Goal: Task Accomplishment & Management: Manage account settings

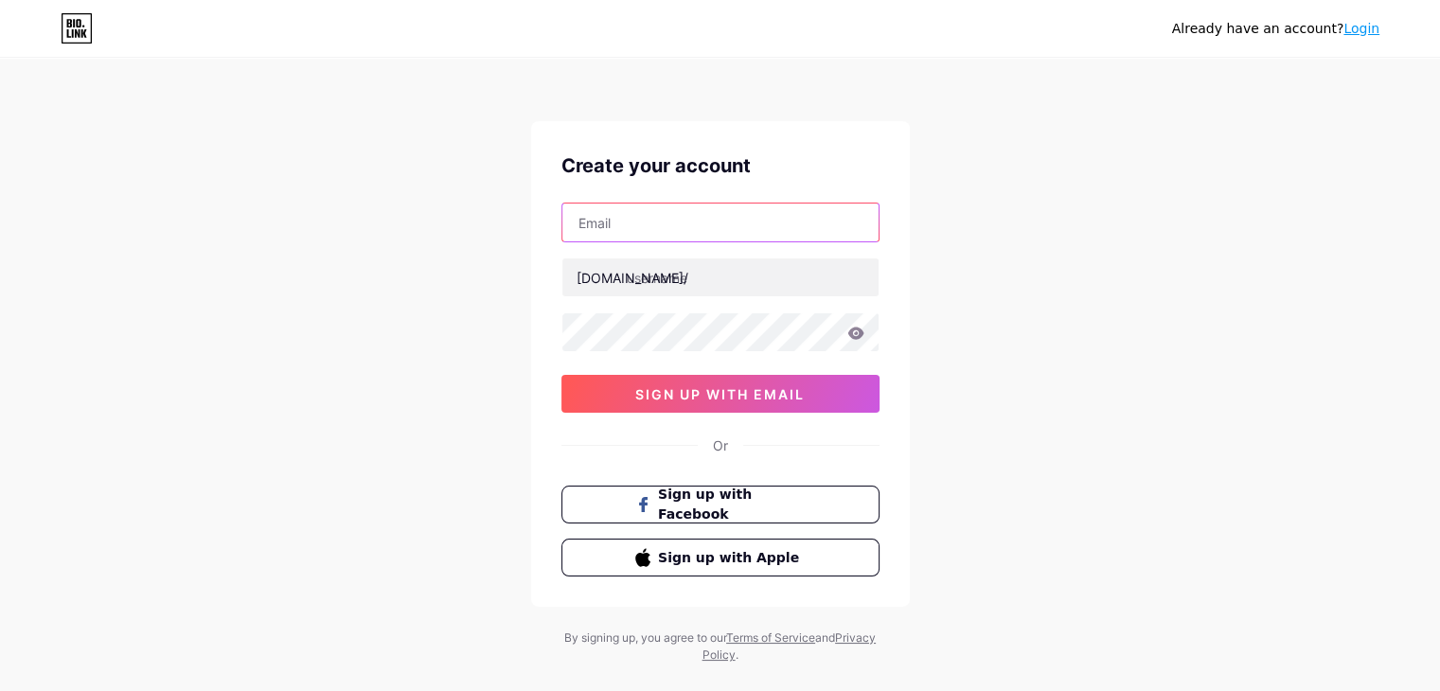
click at [709, 214] on input "text" at bounding box center [720, 223] width 316 height 38
type input "[EMAIL_ADDRESS][DOMAIN_NAME]"
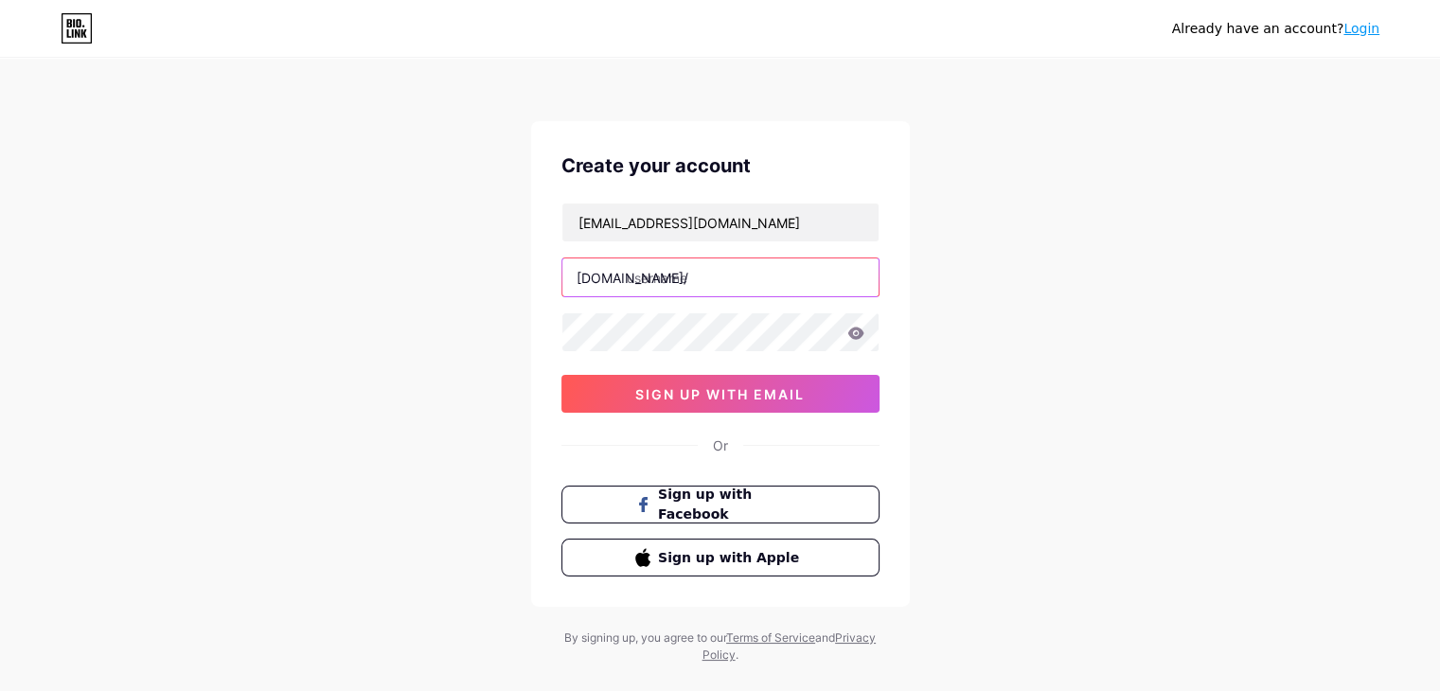
click at [748, 275] on input "text" at bounding box center [720, 277] width 316 height 38
type input "c"
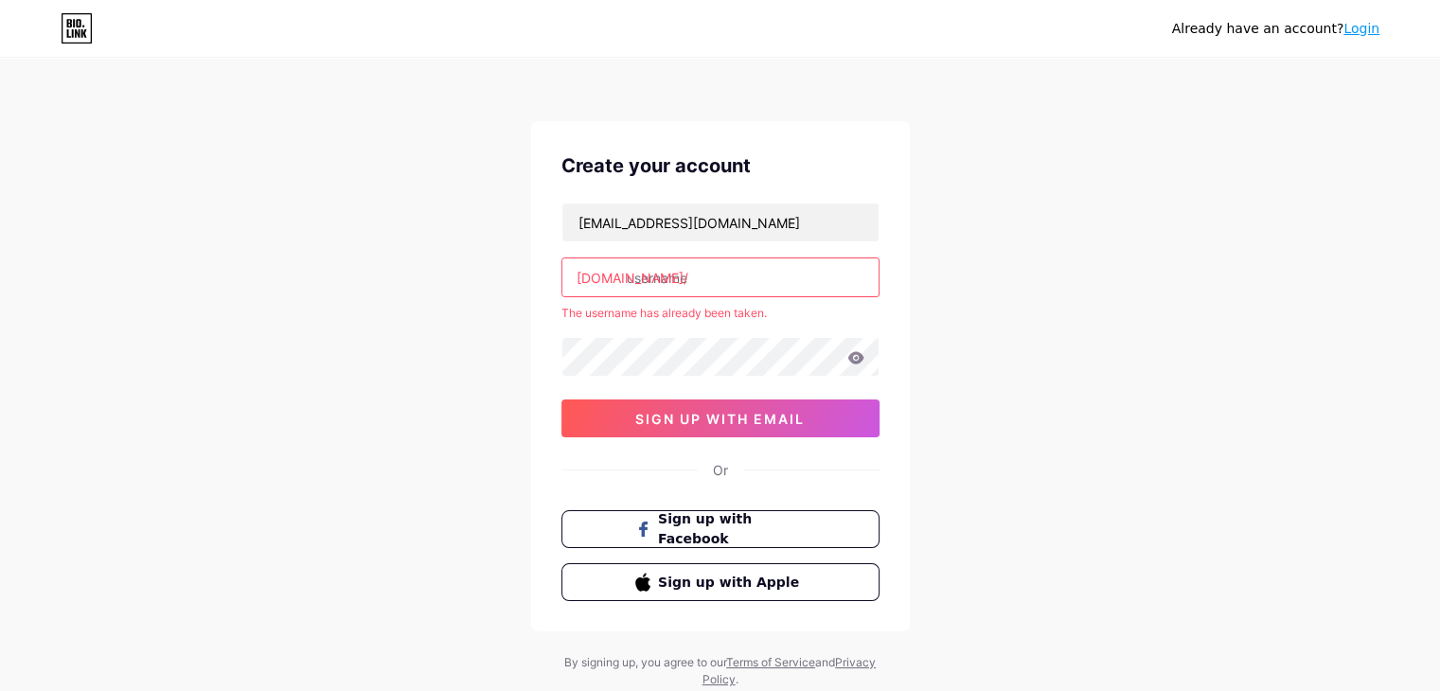
type input "c"
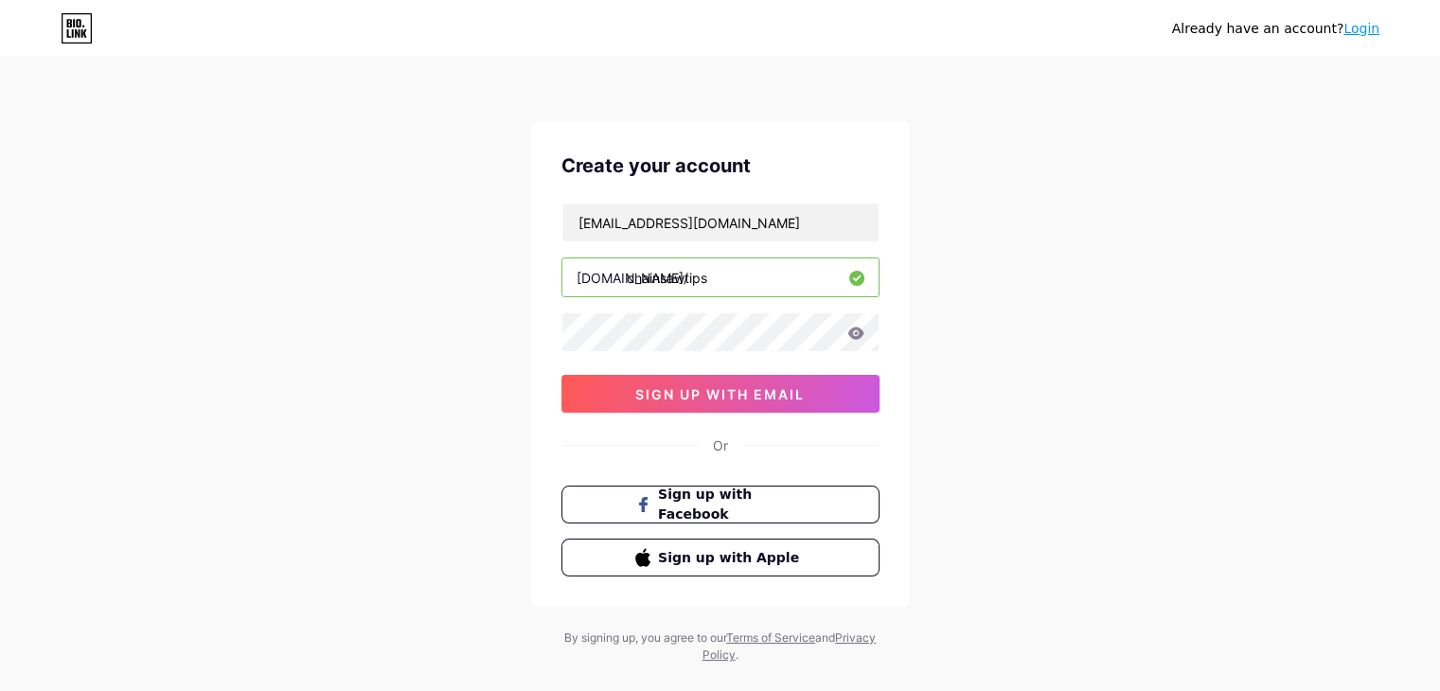
type input "chainsawtips"
click at [636, 395] on span "sign up with email" at bounding box center [719, 394] width 169 height 16
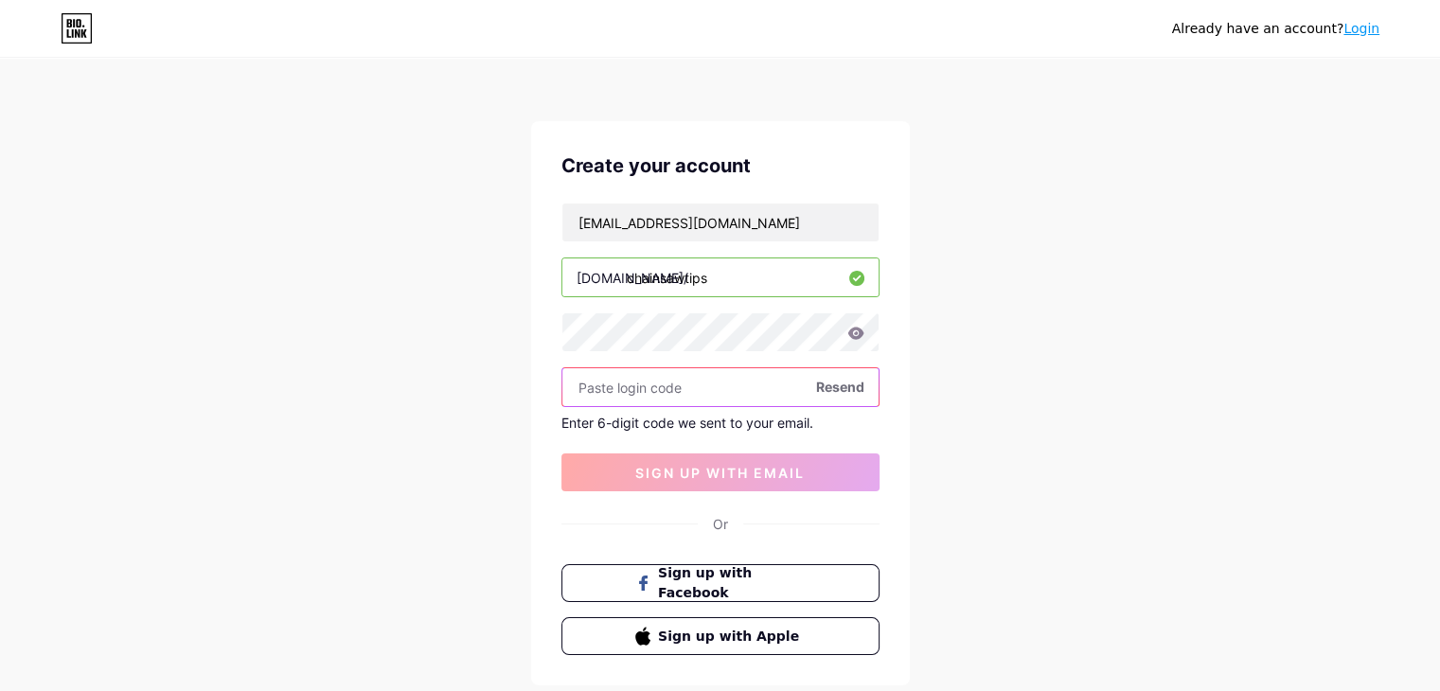
click at [745, 382] on input "text" at bounding box center [720, 387] width 316 height 38
paste input "975492"
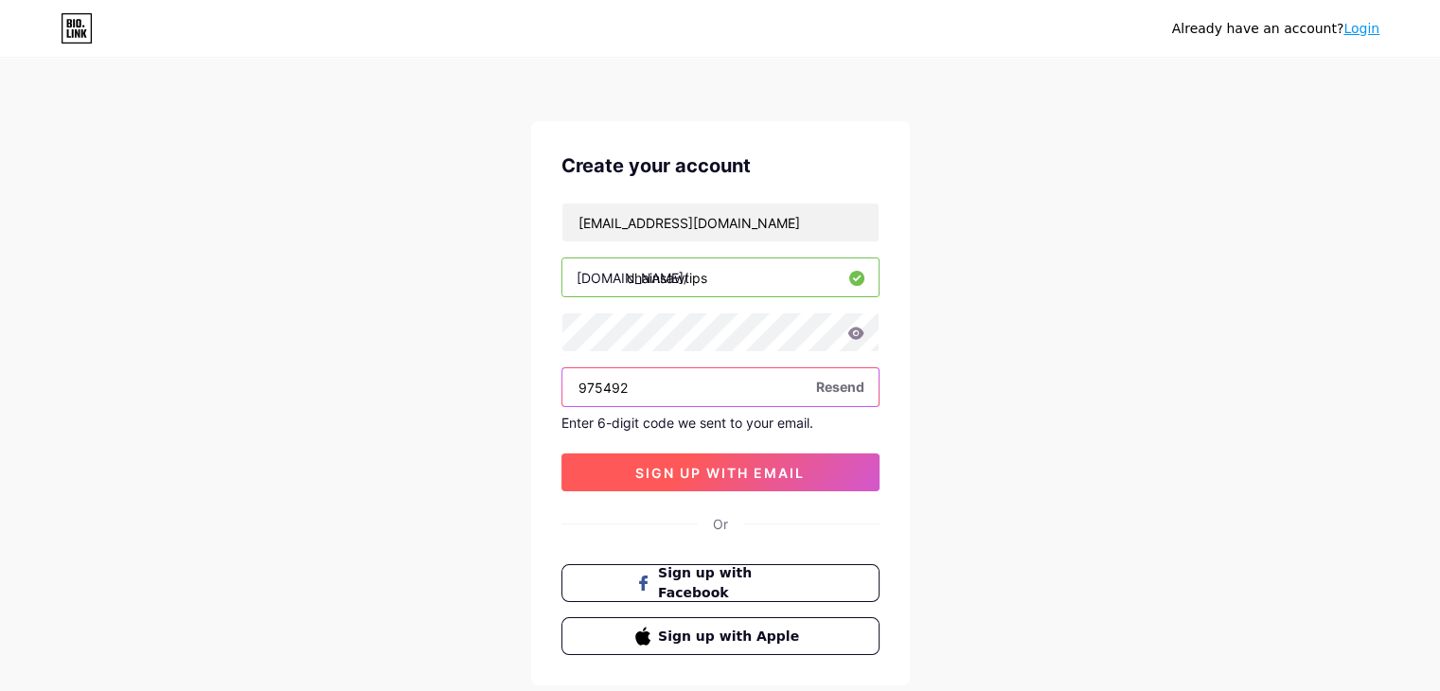
type input "975492"
click at [734, 469] on span "sign up with email" at bounding box center [719, 473] width 169 height 16
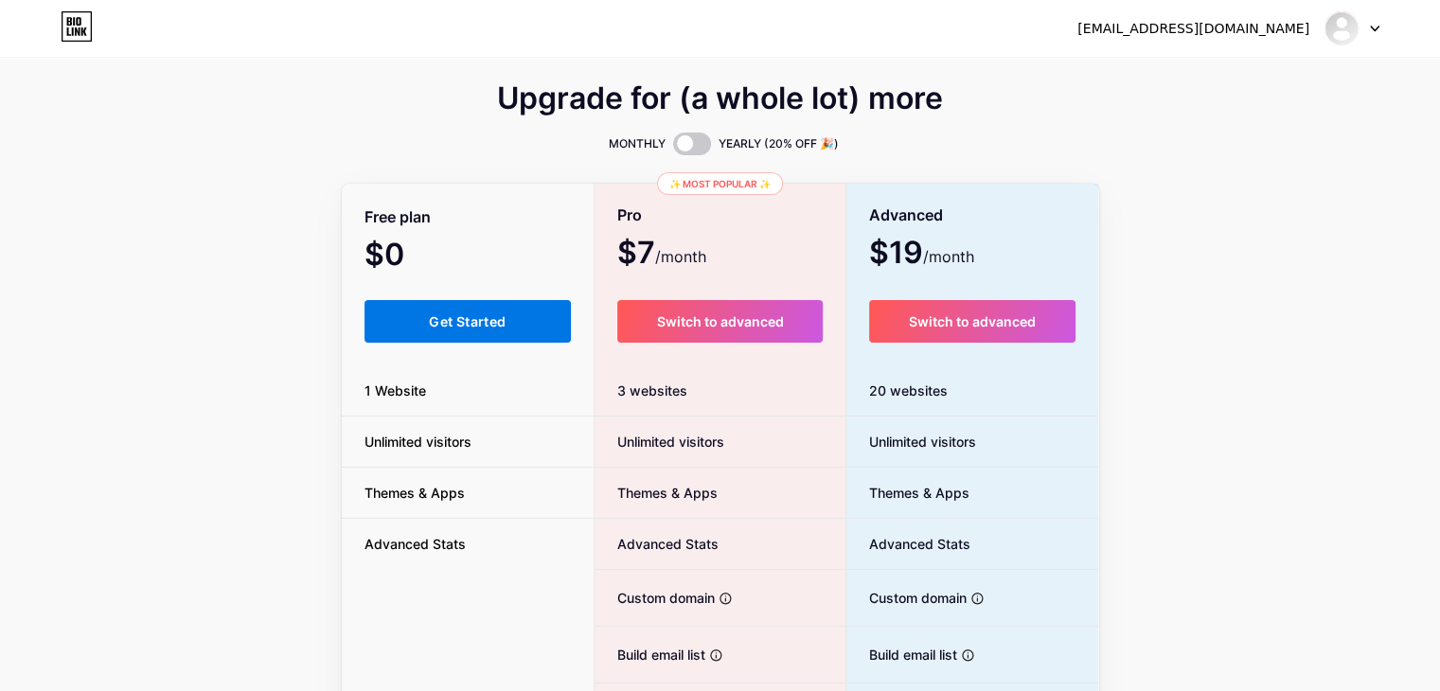
click at [508, 307] on button "Get Started" at bounding box center [467, 321] width 207 height 43
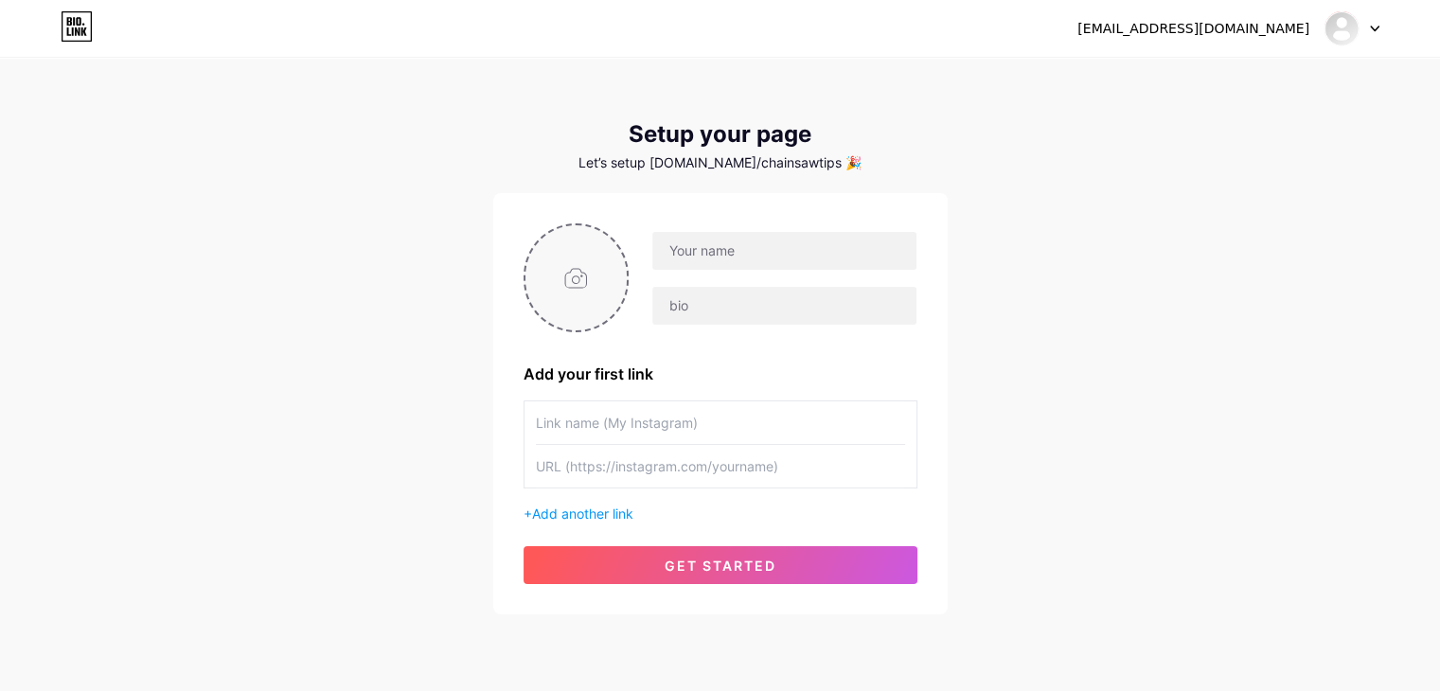
click at [560, 289] on input "file" at bounding box center [576, 277] width 102 height 105
type input "C:\fakepath\logo__1_-removebg-preview.png"
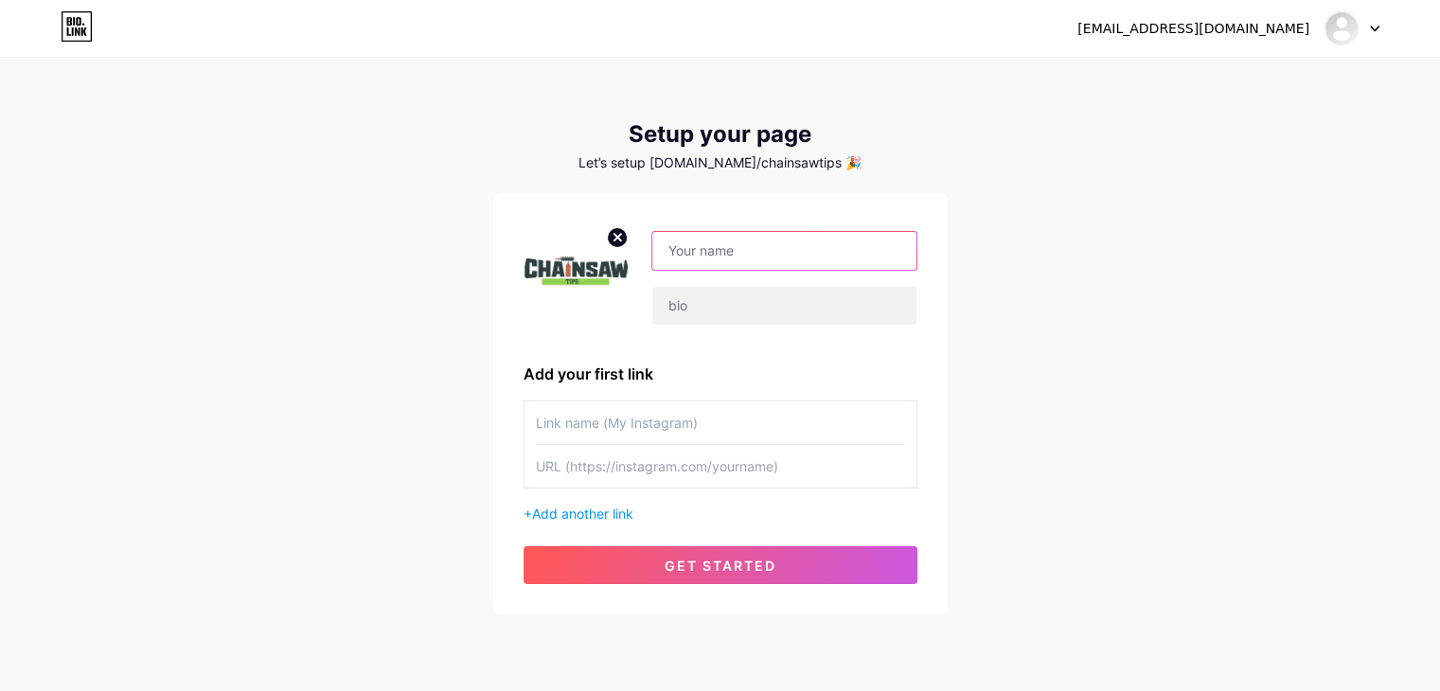
click at [717, 246] on input "text" at bounding box center [783, 251] width 263 height 38
type input "Chainsawtips"
click at [705, 313] on input "text" at bounding box center [783, 306] width 263 height 38
paste input "We at Chainsawtips pride ourselves in providing thoroughly researched content, …"
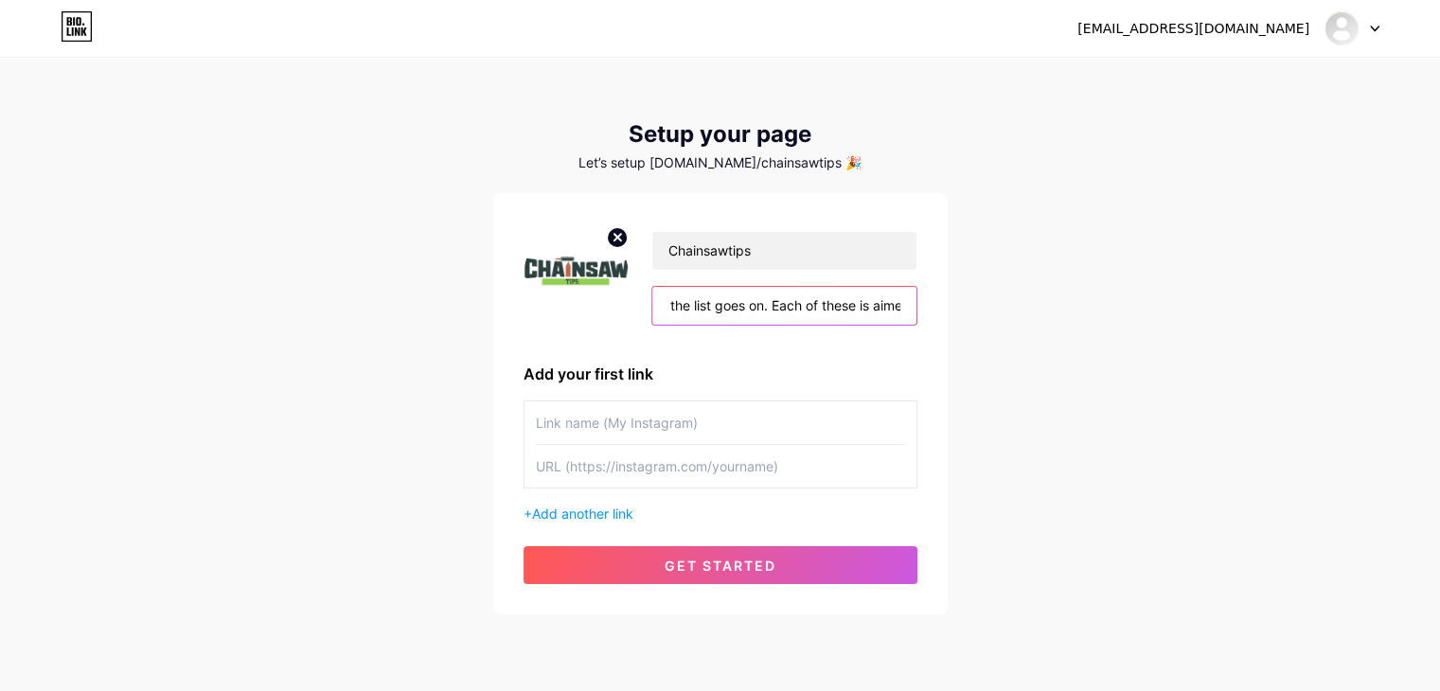
type input "We at Chainsawtips pride ourselves in providing thoroughly researched content, …"
click at [605, 464] on input "text" at bounding box center [720, 466] width 369 height 43
paste input "[URL][DOMAIN_NAME]"
type input "[URL][DOMAIN_NAME]"
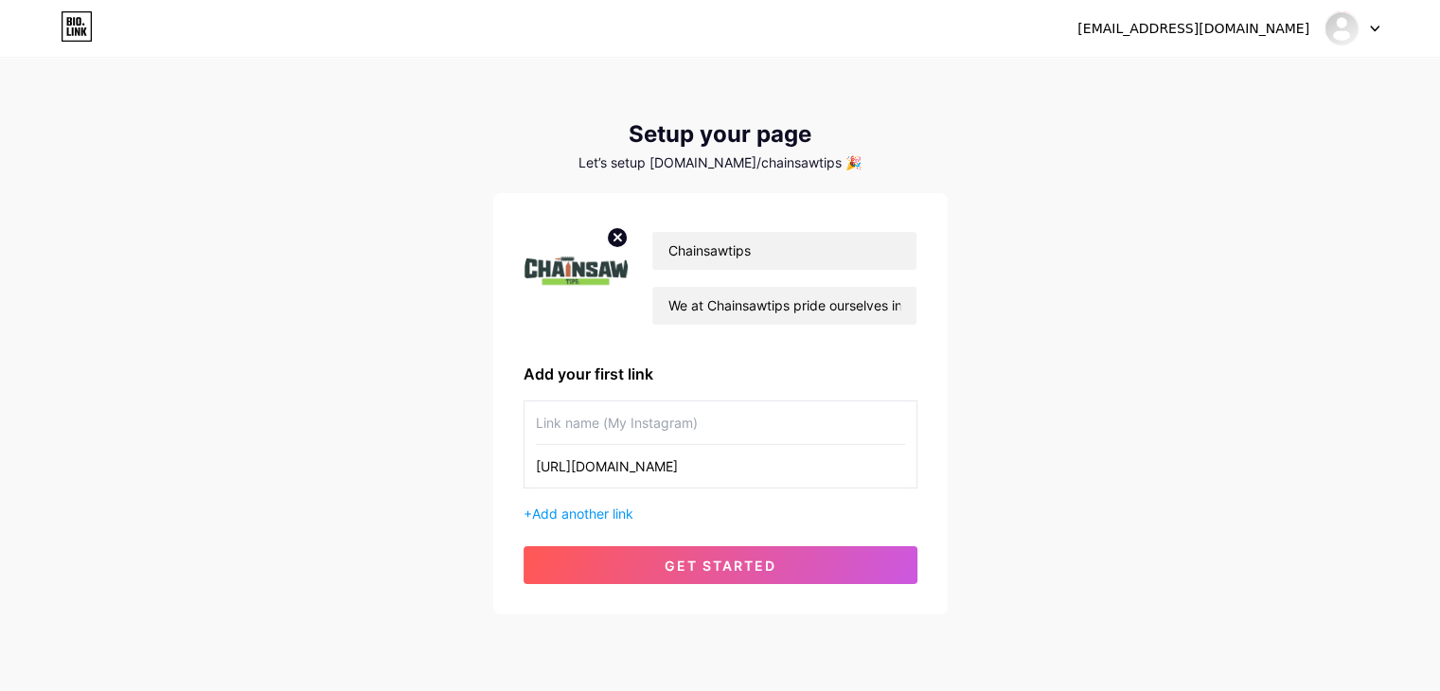
click at [701, 420] on input "text" at bounding box center [720, 422] width 369 height 43
paste input "[URL][DOMAIN_NAME]"
type input "chainsawtips1/"
click at [611, 510] on span "Add another link" at bounding box center [582, 513] width 101 height 16
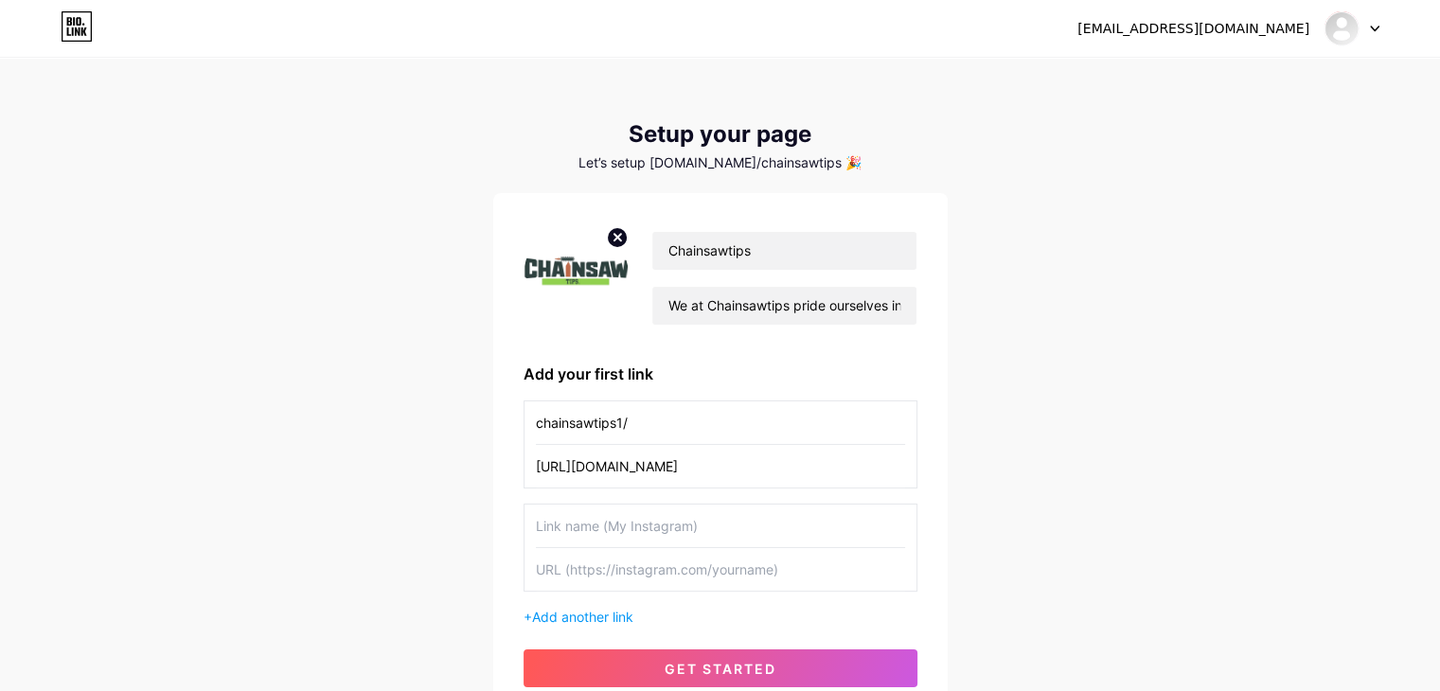
click at [605, 516] on input "text" at bounding box center [720, 526] width 369 height 43
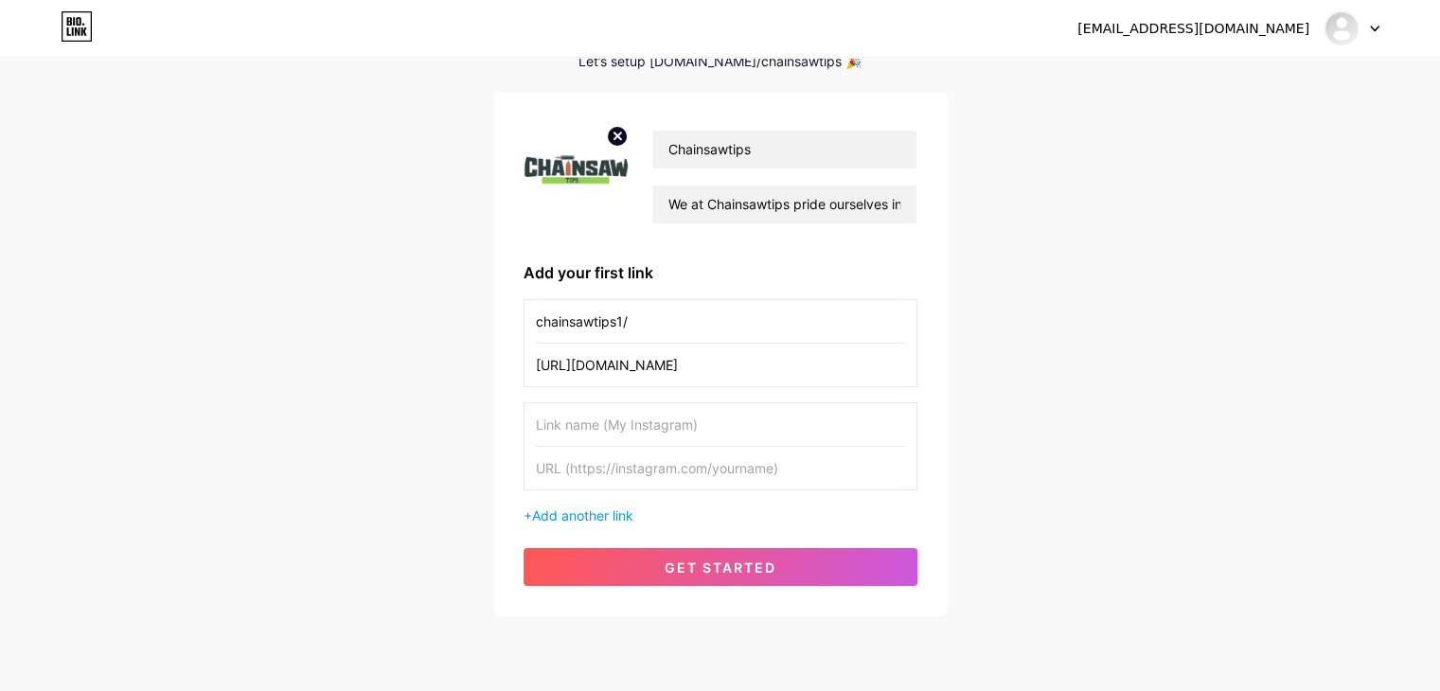
scroll to position [104, 0]
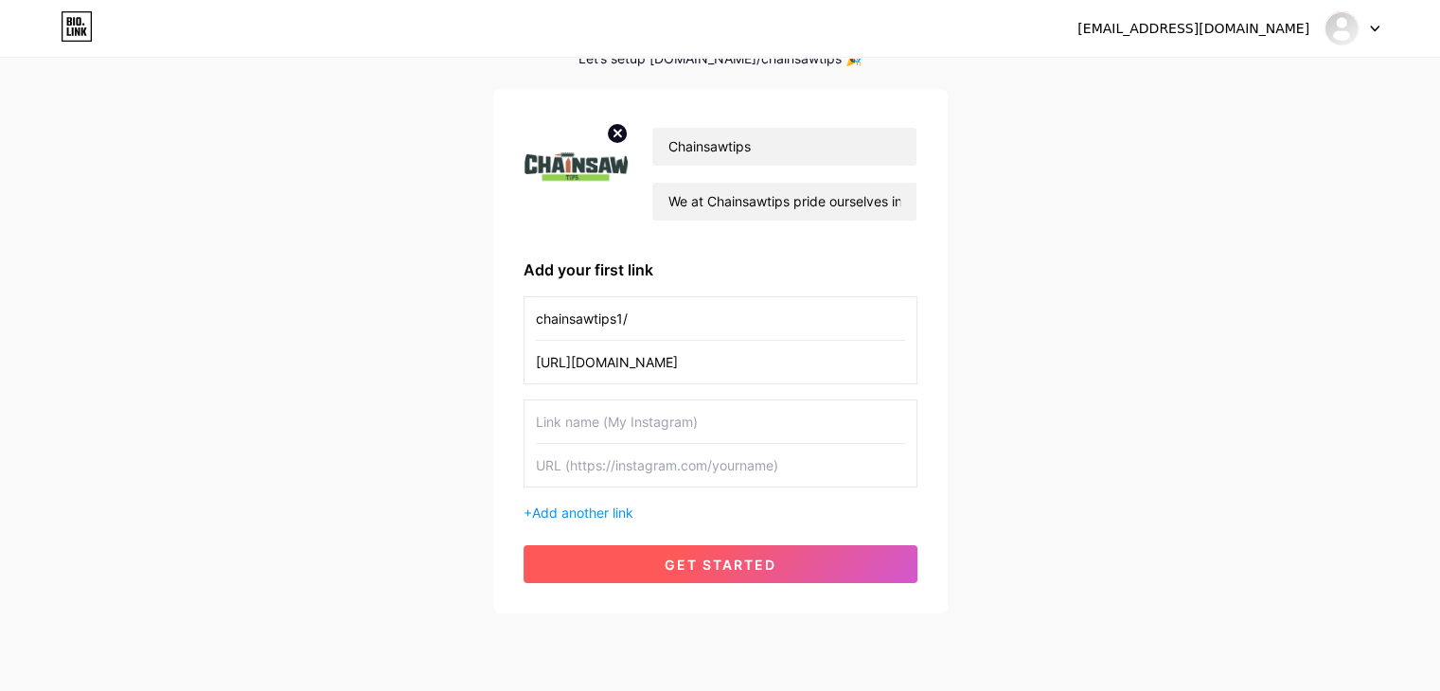
click at [752, 558] on span "get started" at bounding box center [720, 565] width 112 height 16
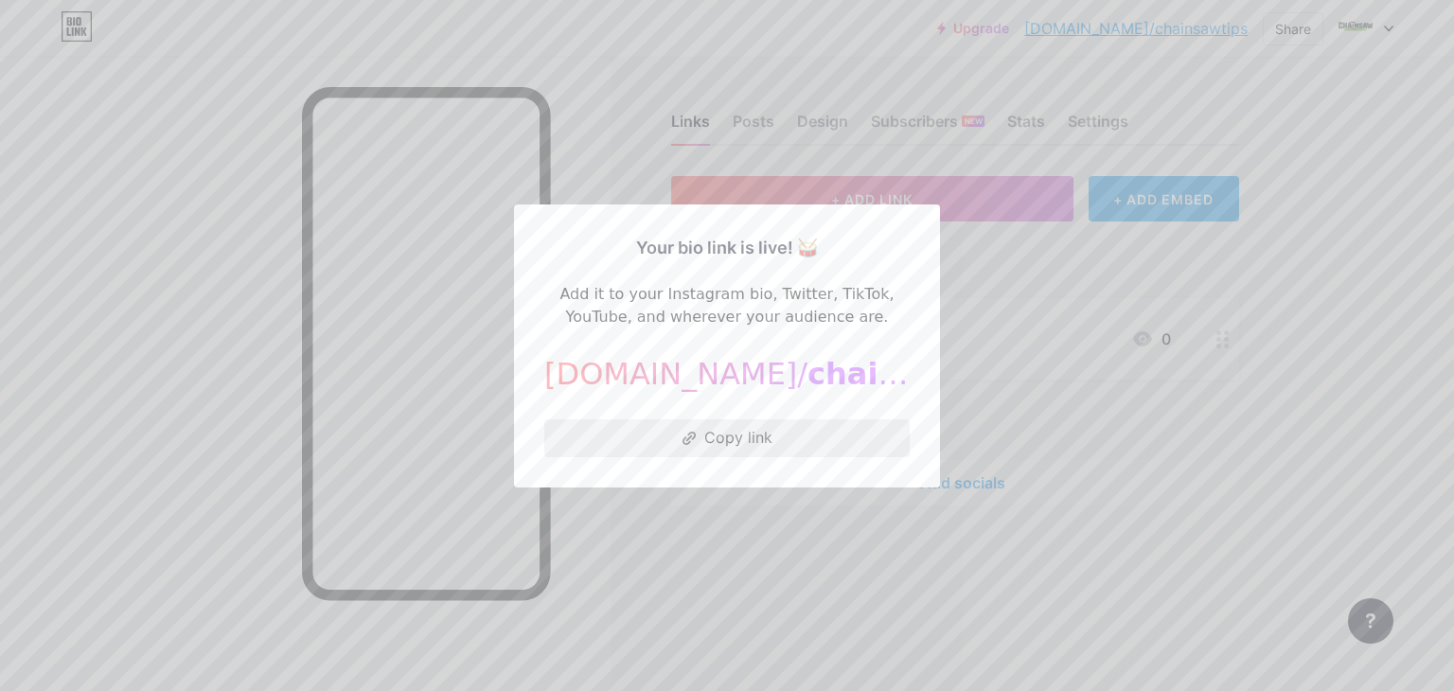
click at [732, 445] on button "Copy link" at bounding box center [726, 438] width 365 height 38
click at [921, 299] on div "Your bio link is live! 🥁 Add it to your Instagram bio, Twitter, TikTok, YouTube…" at bounding box center [727, 345] width 426 height 283
click at [999, 270] on div at bounding box center [727, 345] width 1454 height 691
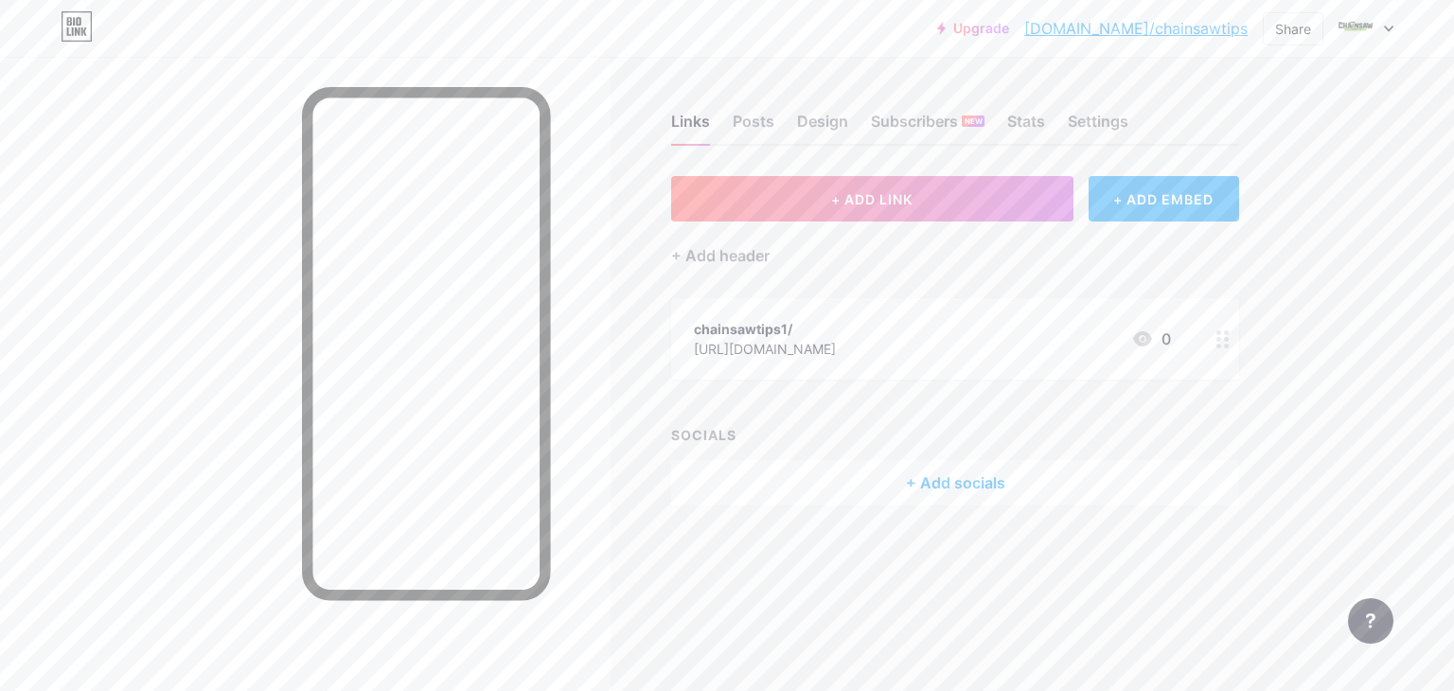
click at [951, 479] on div "+ Add socials" at bounding box center [955, 482] width 568 height 45
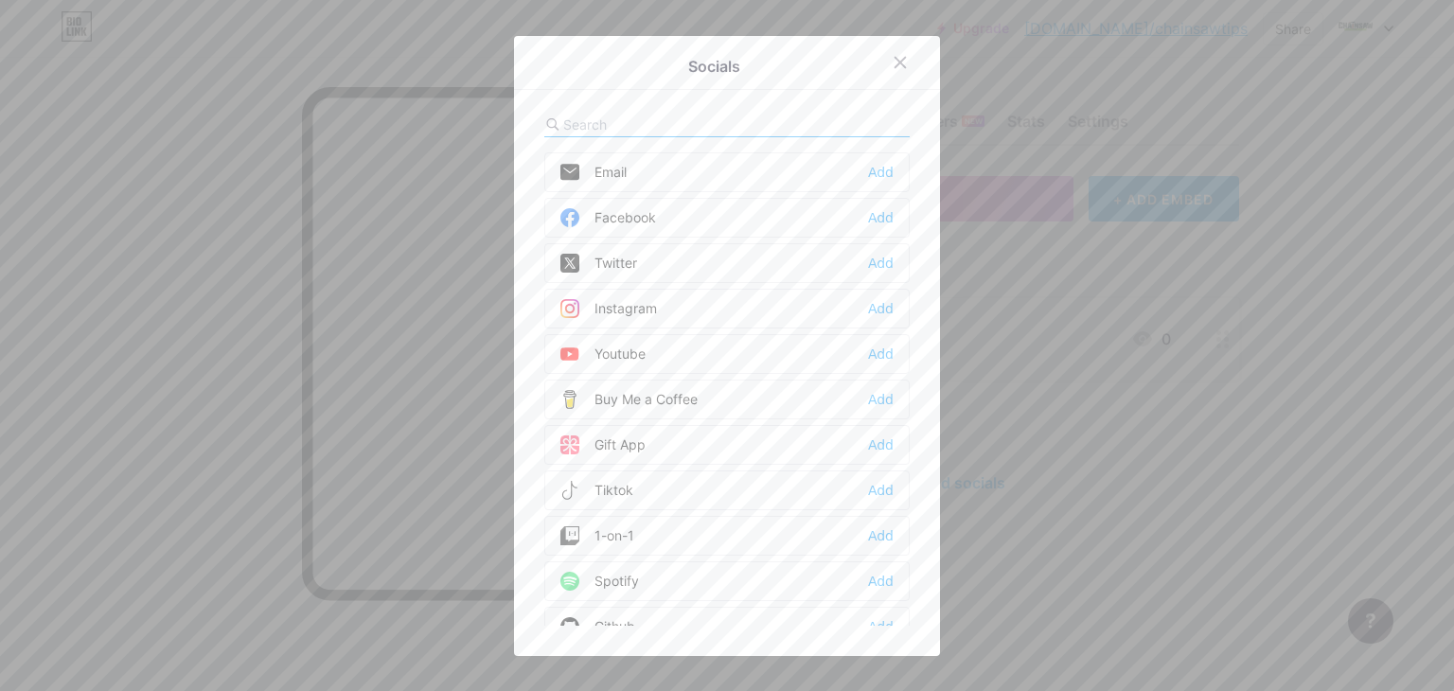
click at [735, 267] on div "Twitter Add" at bounding box center [726, 263] width 365 height 40
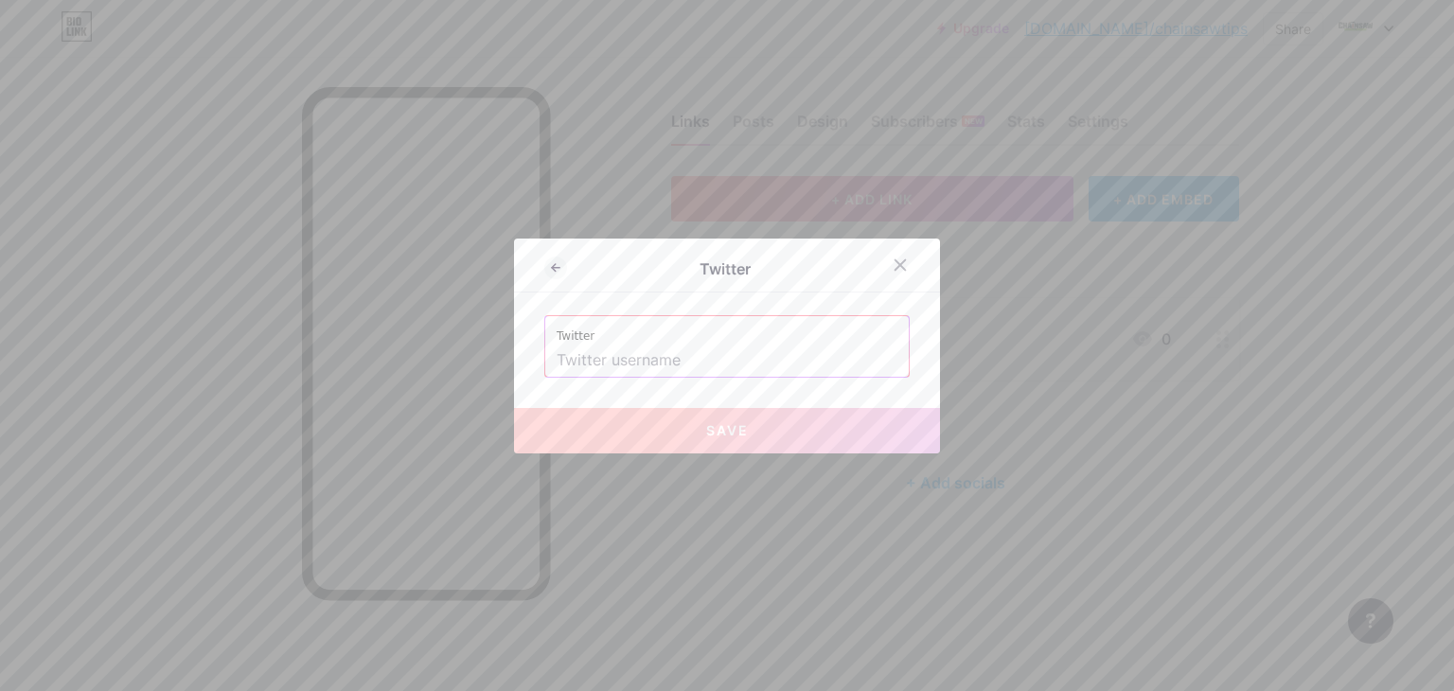
click at [636, 364] on input "text" at bounding box center [727, 361] width 341 height 32
paste input "[URL][DOMAIN_NAME]"
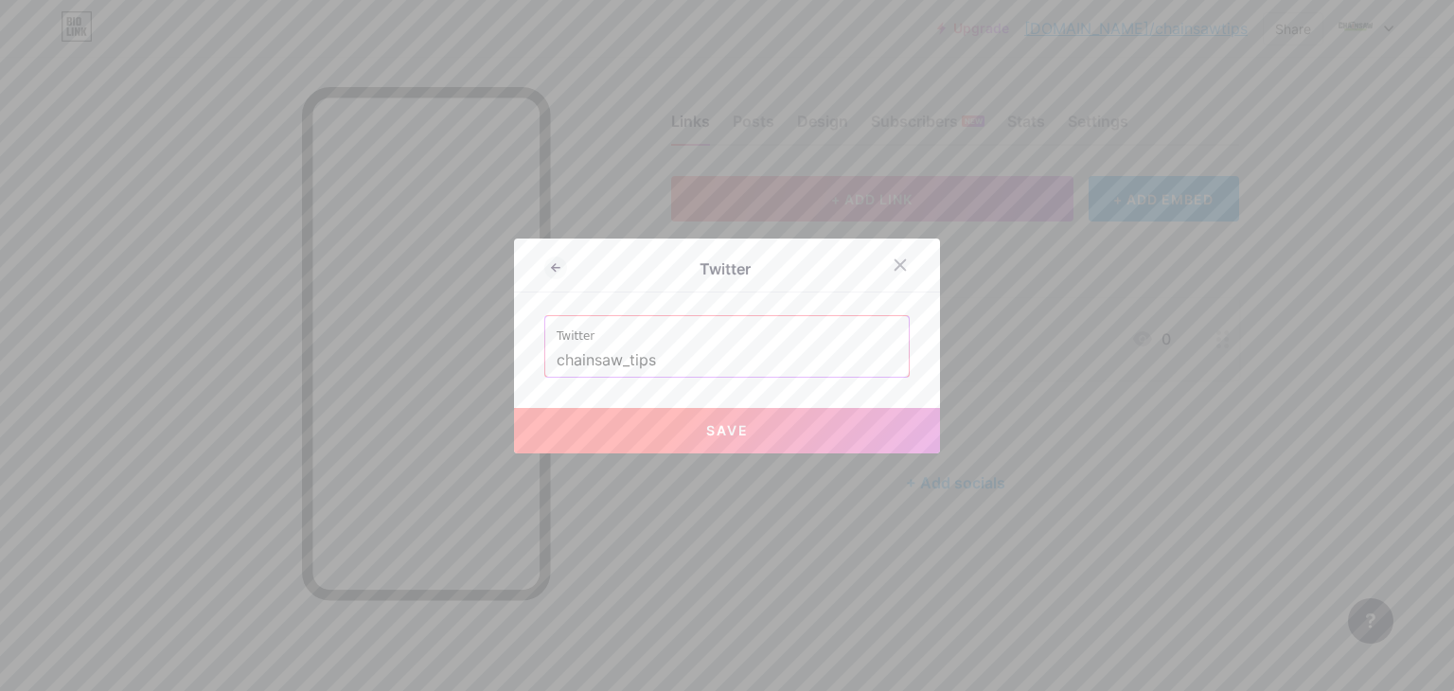
click at [731, 430] on span "Save" at bounding box center [727, 430] width 43 height 16
type input "[URL][DOMAIN_NAME]"
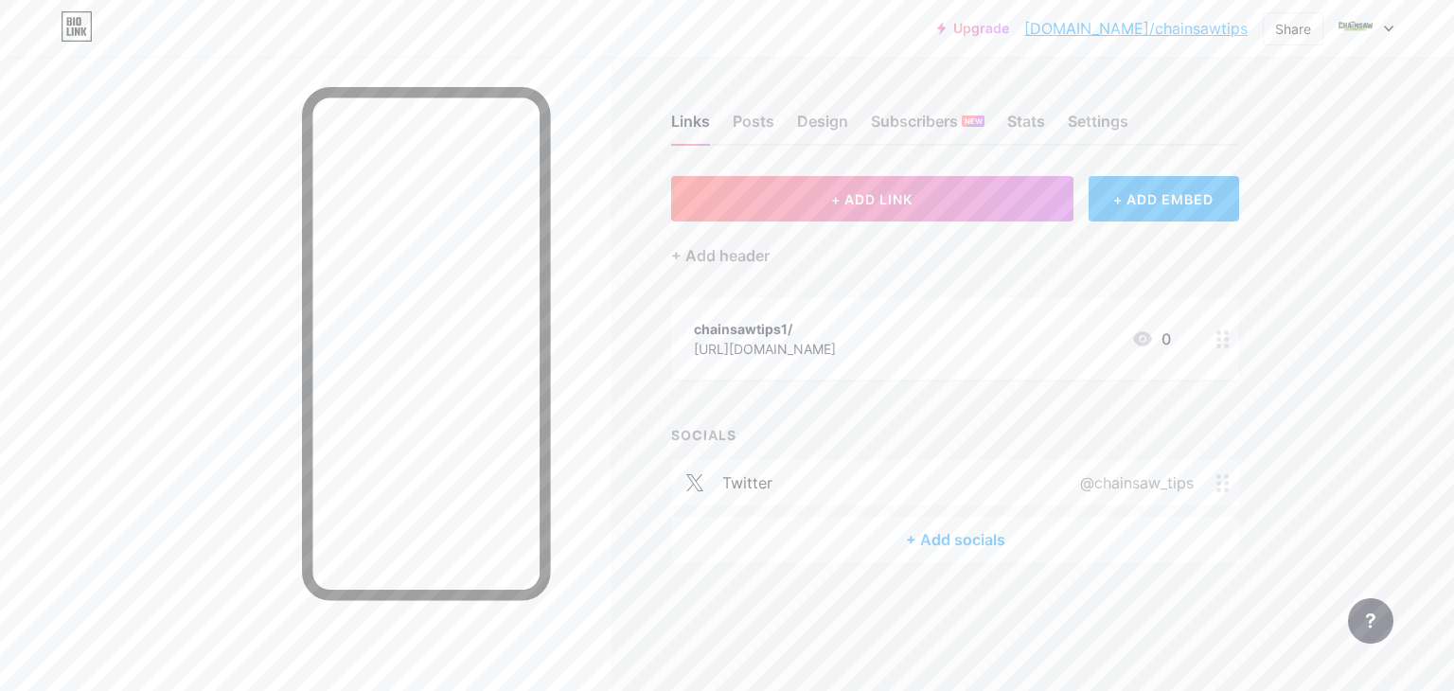
click at [954, 543] on div "+ Add socials" at bounding box center [955, 539] width 568 height 45
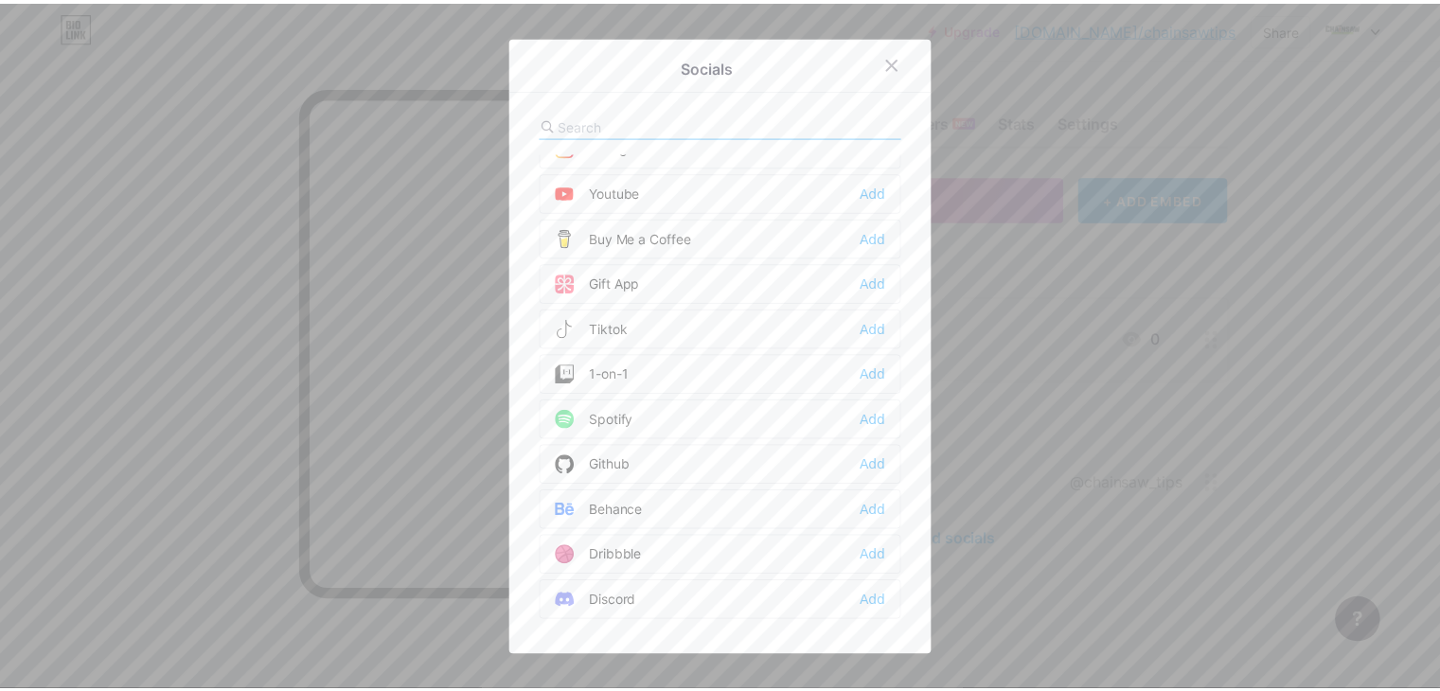
scroll to position [163, 0]
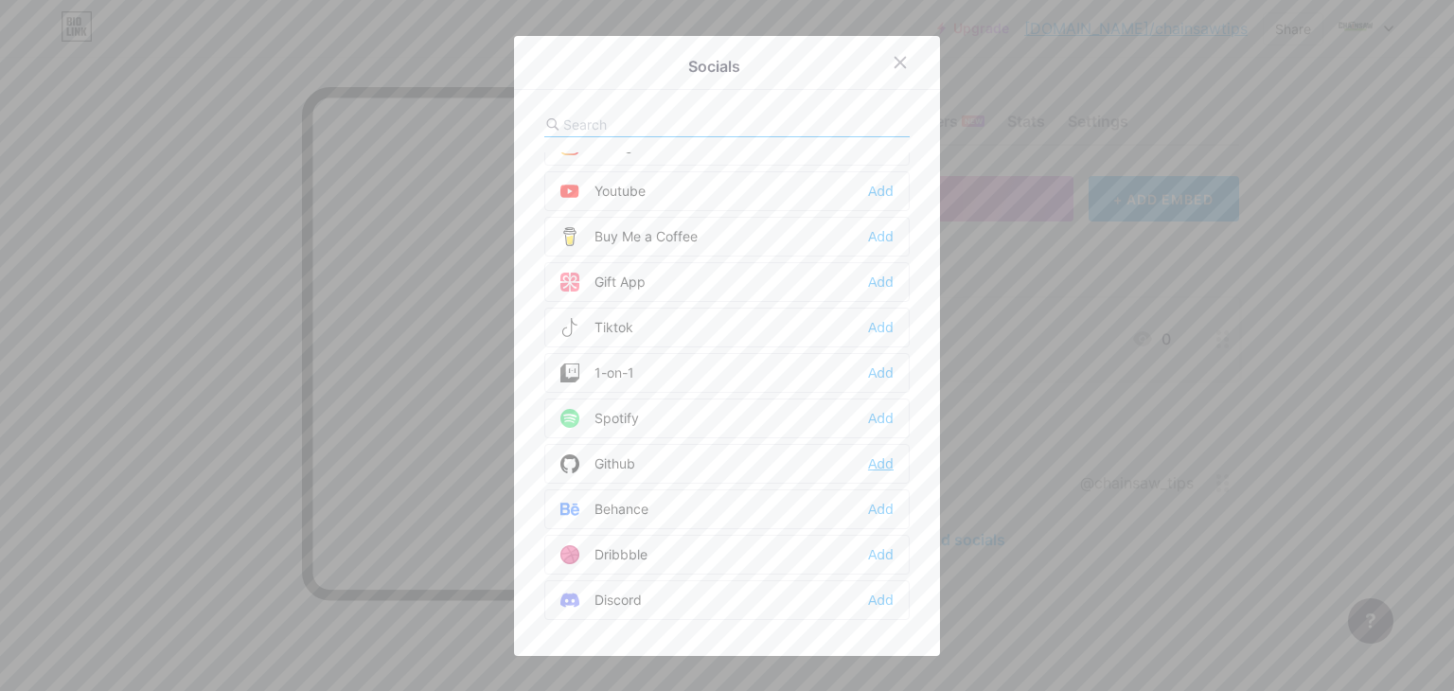
click at [875, 458] on div "Add" at bounding box center [881, 463] width 26 height 19
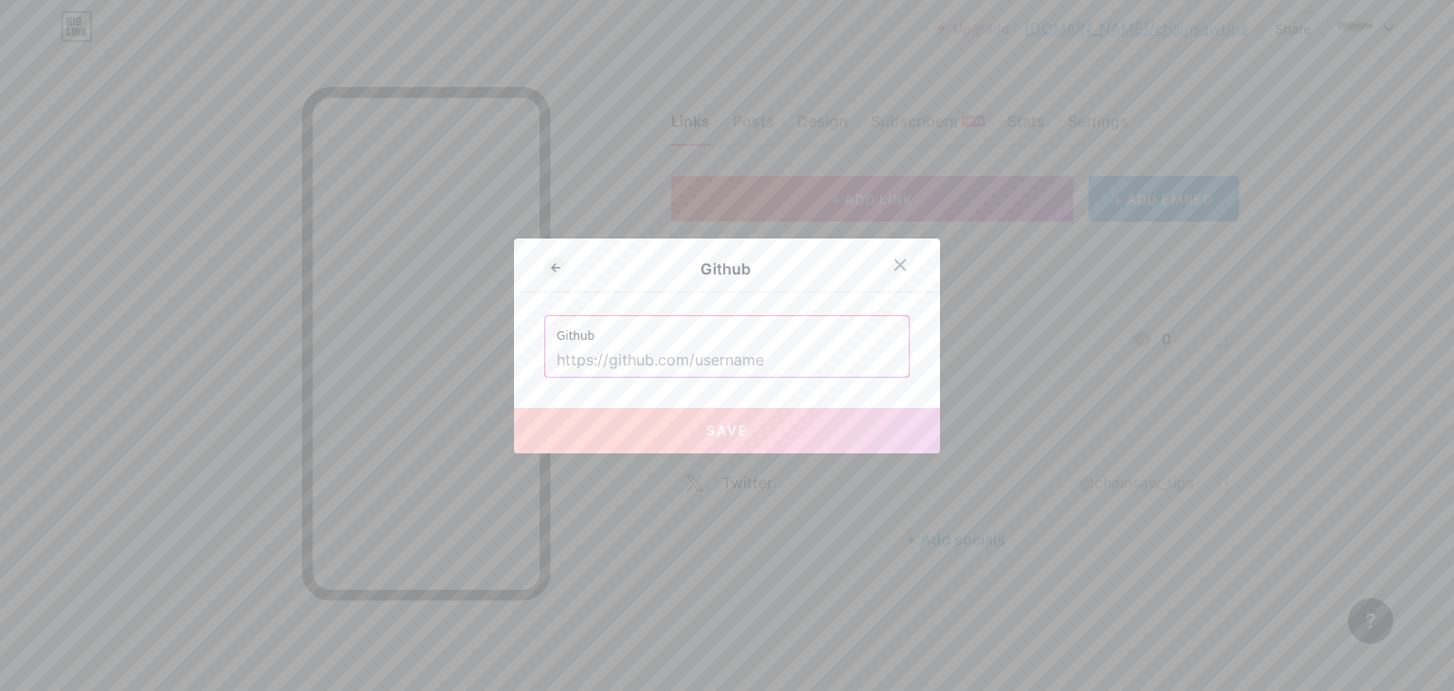
click at [664, 361] on input "text" at bounding box center [727, 361] width 341 height 32
paste input "[URL][DOMAIN_NAME]"
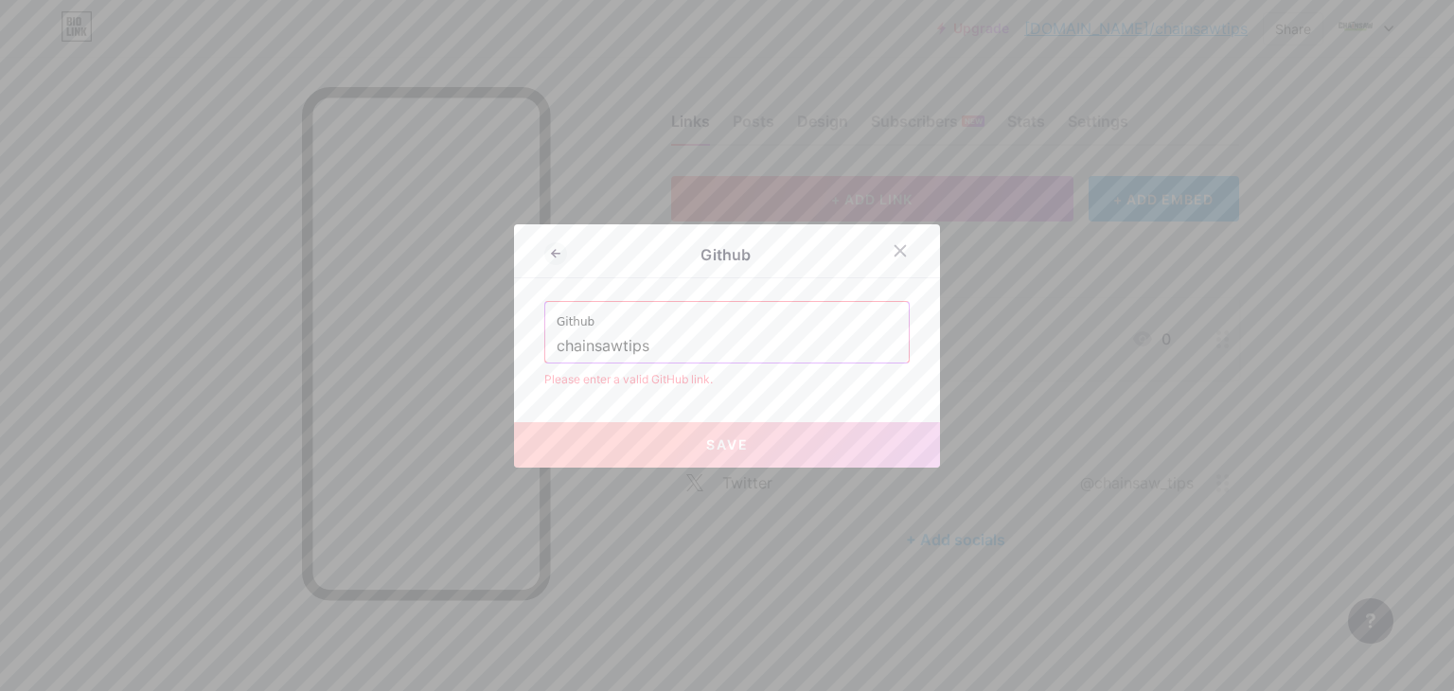
click at [719, 459] on button "Save" at bounding box center [727, 444] width 426 height 45
click at [557, 339] on input "chainsawtips" at bounding box center [727, 346] width 341 height 32
click at [716, 447] on span "Save" at bounding box center [727, 444] width 43 height 16
drag, startPoint x: 704, startPoint y: 349, endPoint x: 529, endPoint y: 350, distance: 175.1
click at [529, 350] on div "Github Github /chainsawtips Please enter a valid GitHub link. Save" at bounding box center [727, 345] width 426 height 243
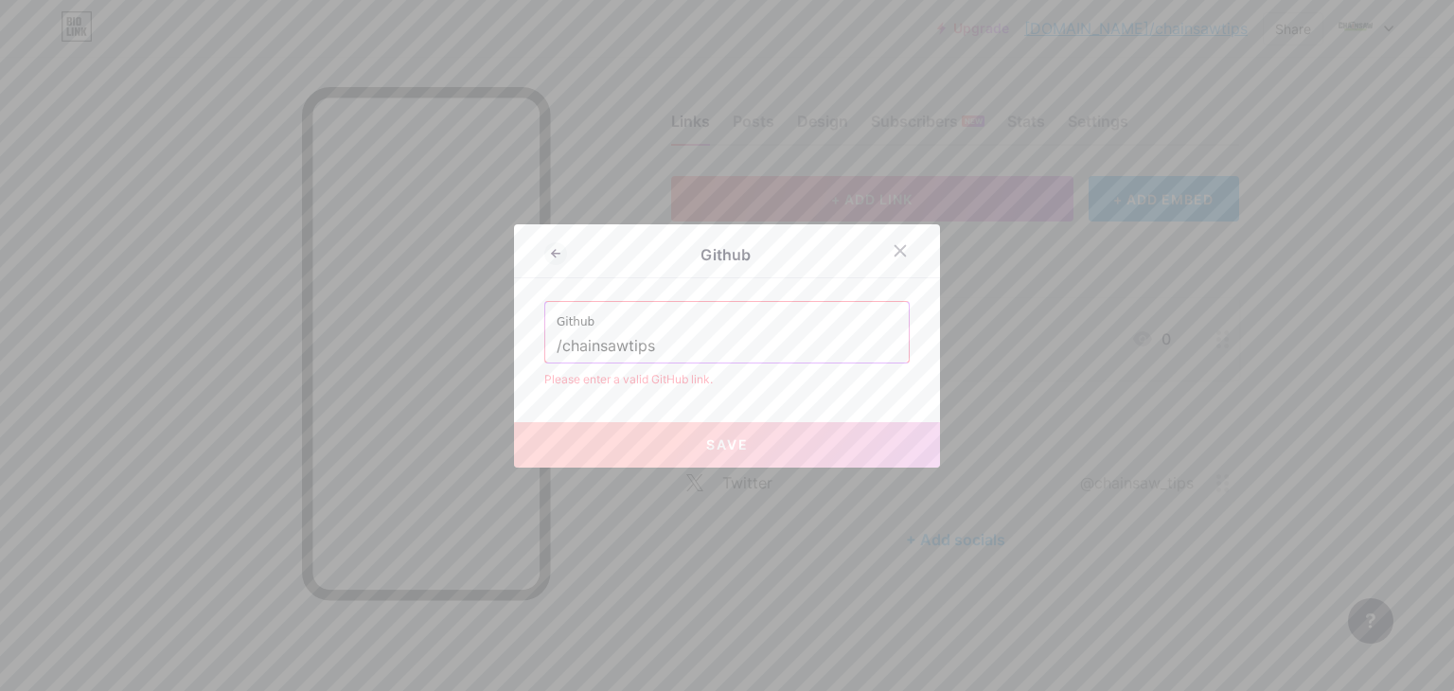
paste input "[URL][DOMAIN_NAME]"
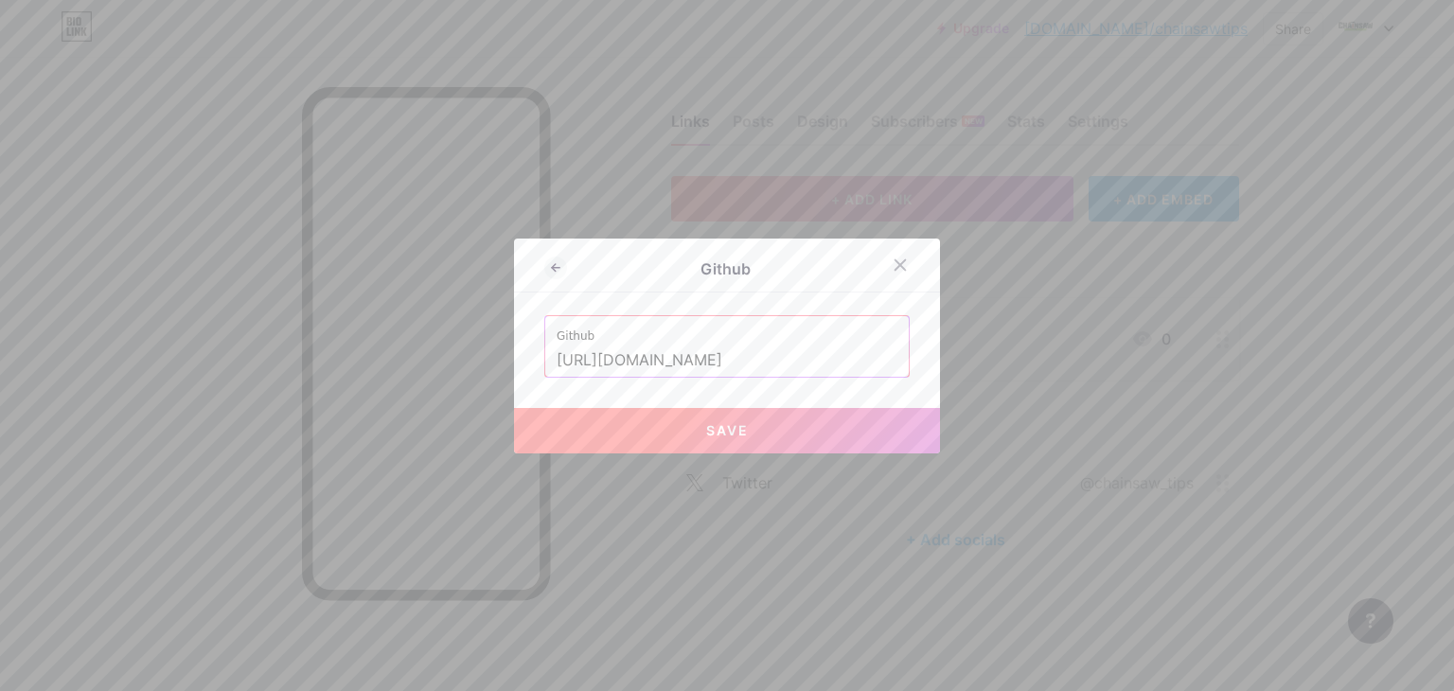
type input "[URL][DOMAIN_NAME]"
click at [715, 424] on span "Save" at bounding box center [727, 430] width 43 height 16
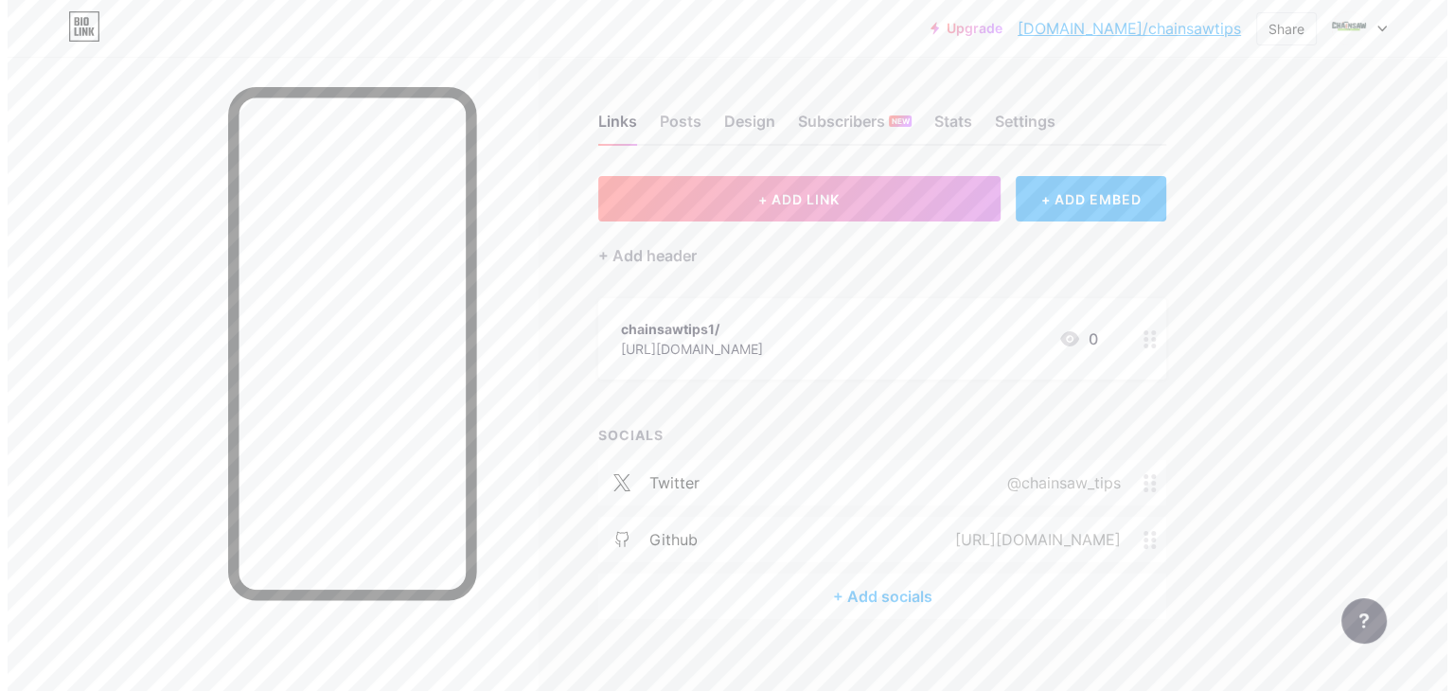
scroll to position [22, 0]
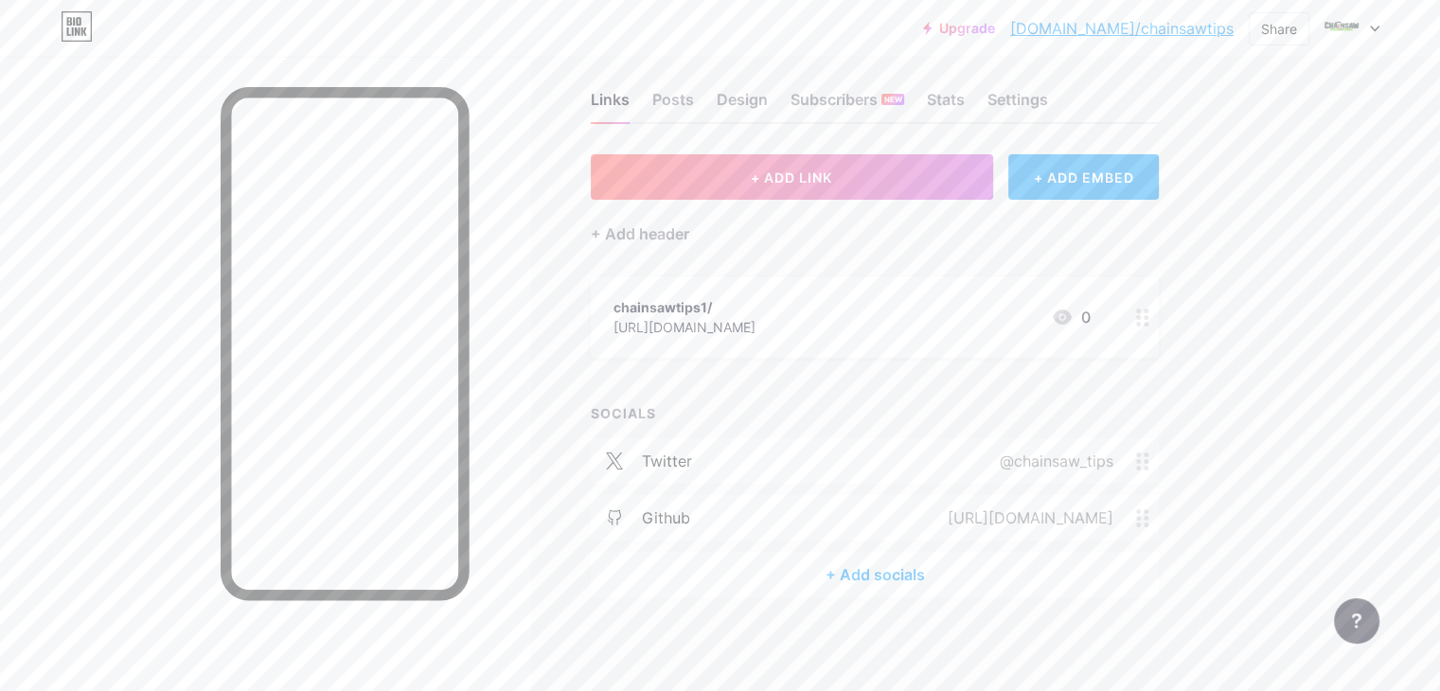
click at [962, 567] on div "+ Add socials" at bounding box center [875, 574] width 568 height 45
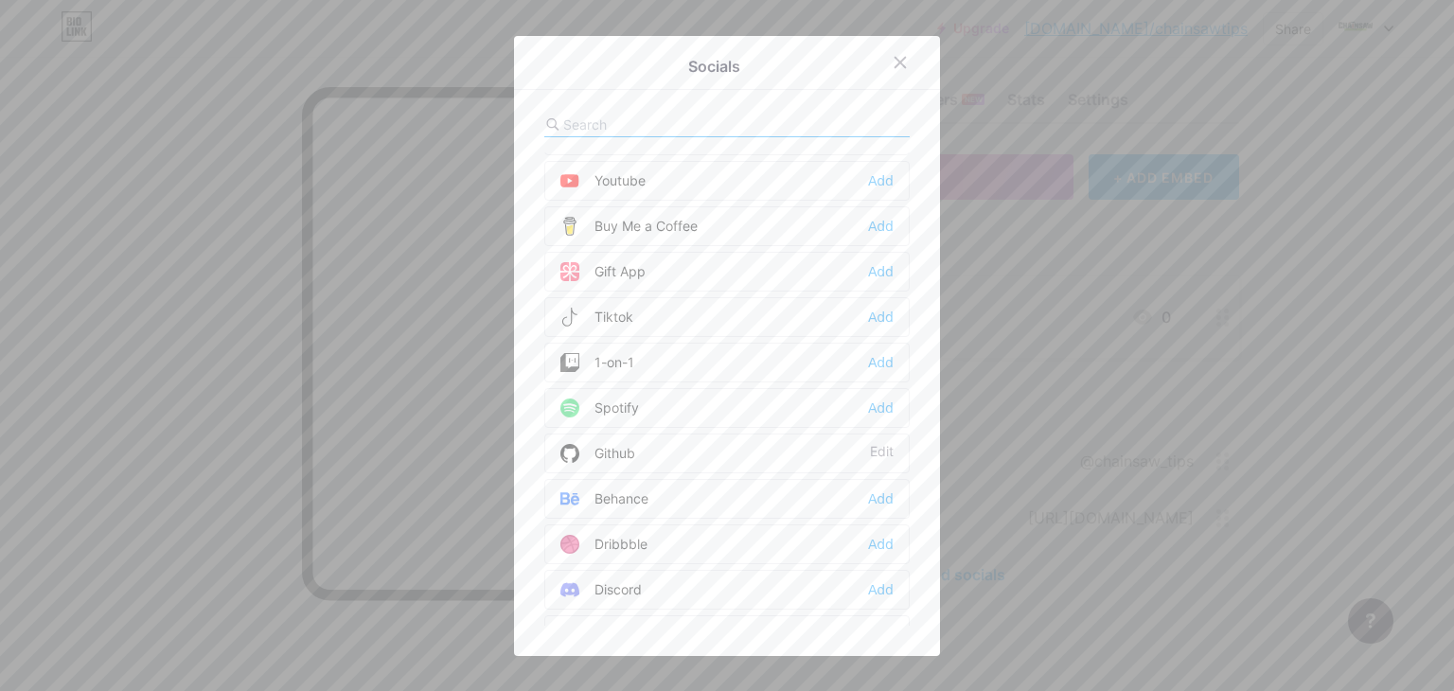
scroll to position [174, 0]
click at [875, 496] on div "Add" at bounding box center [881, 497] width 26 height 19
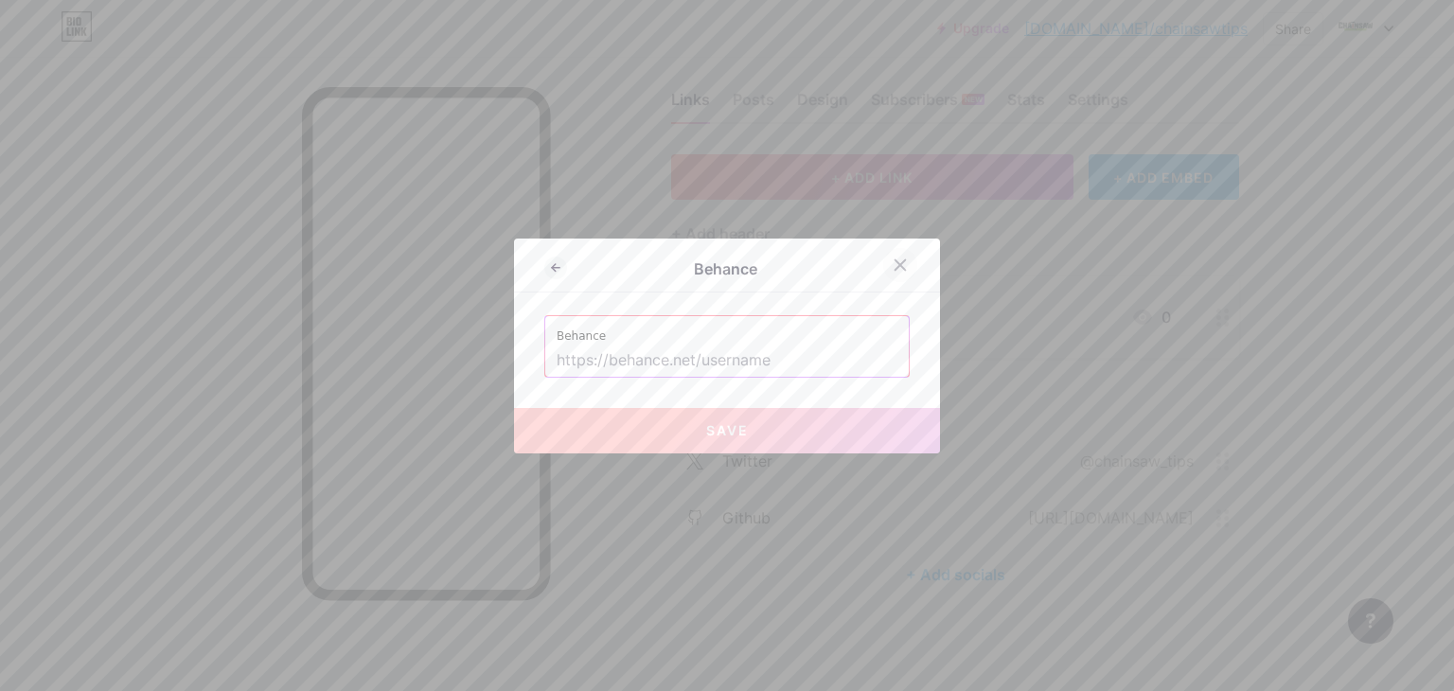
click at [895, 264] on icon at bounding box center [900, 264] width 10 height 10
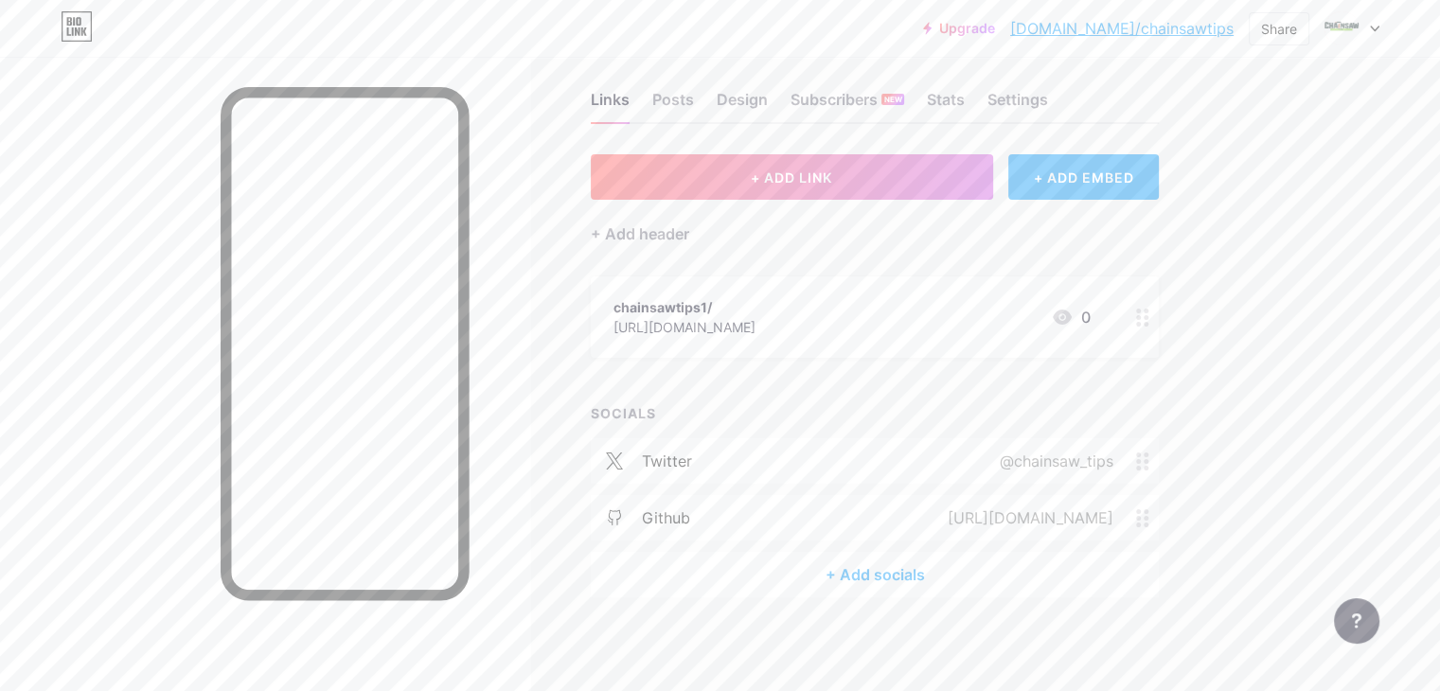
click at [961, 577] on div "+ Add socials" at bounding box center [875, 574] width 568 height 45
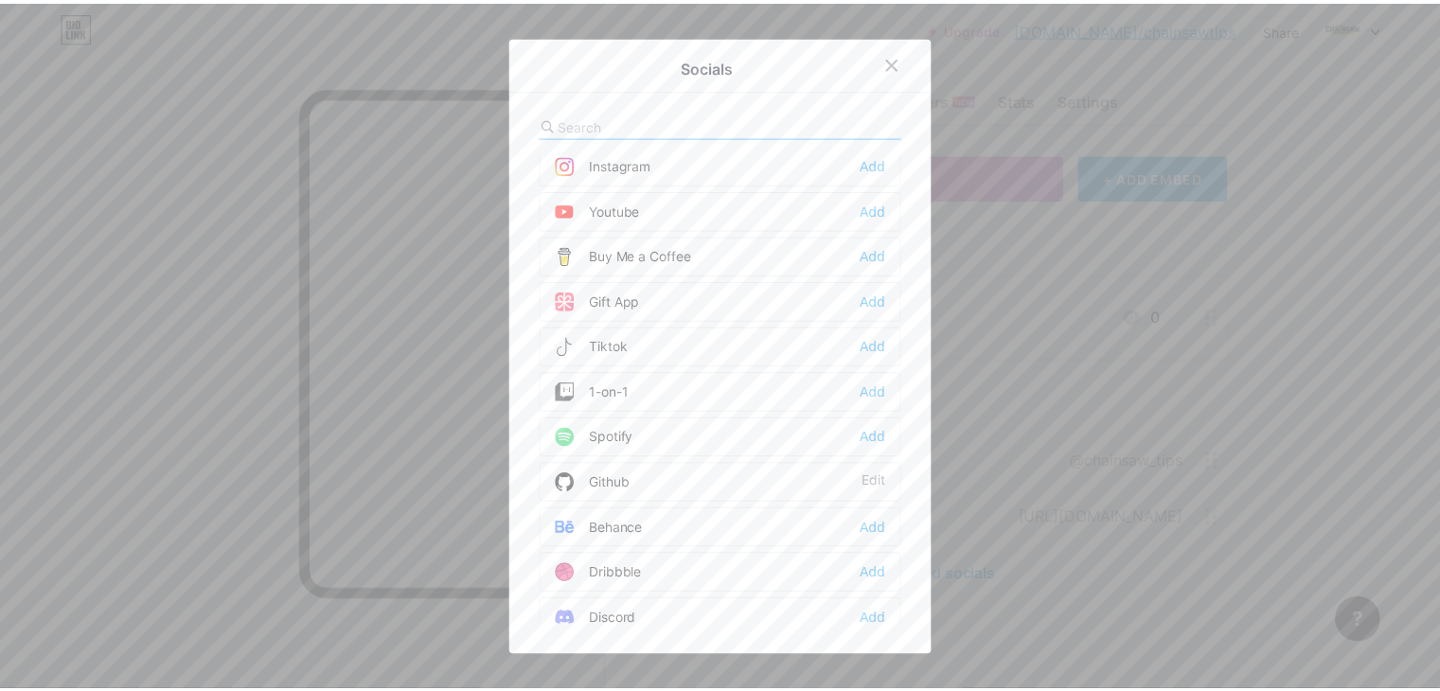
scroll to position [223, 0]
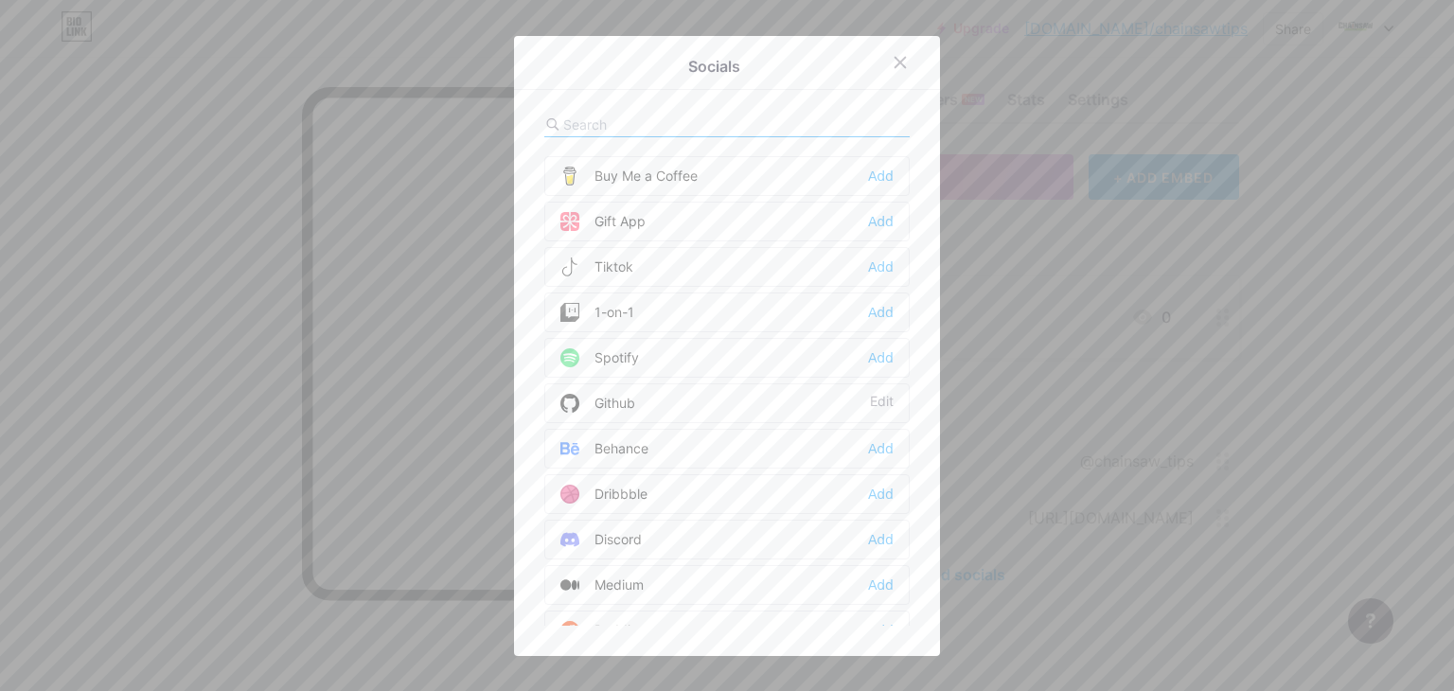
click at [712, 486] on div "Dribbble Add" at bounding box center [726, 494] width 365 height 40
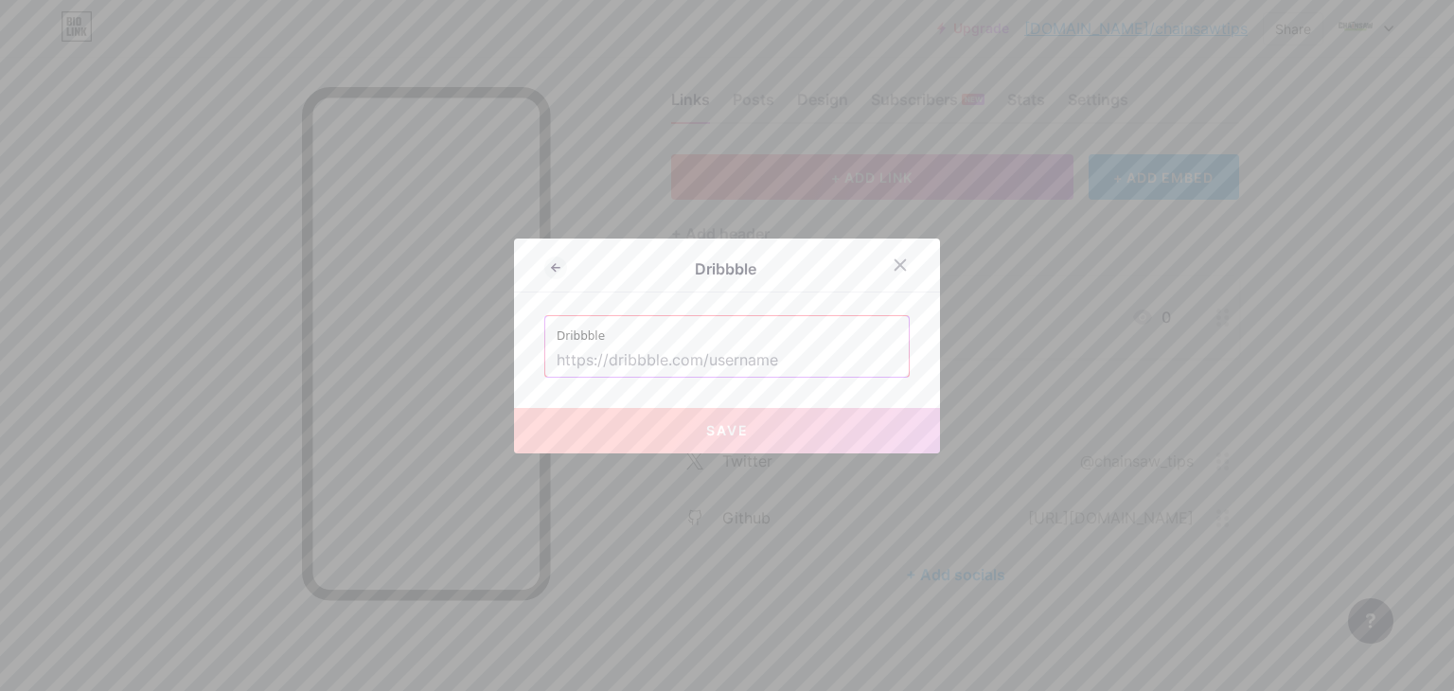
click at [713, 355] on input "text" at bounding box center [727, 361] width 341 height 32
paste input "[URL][DOMAIN_NAME]"
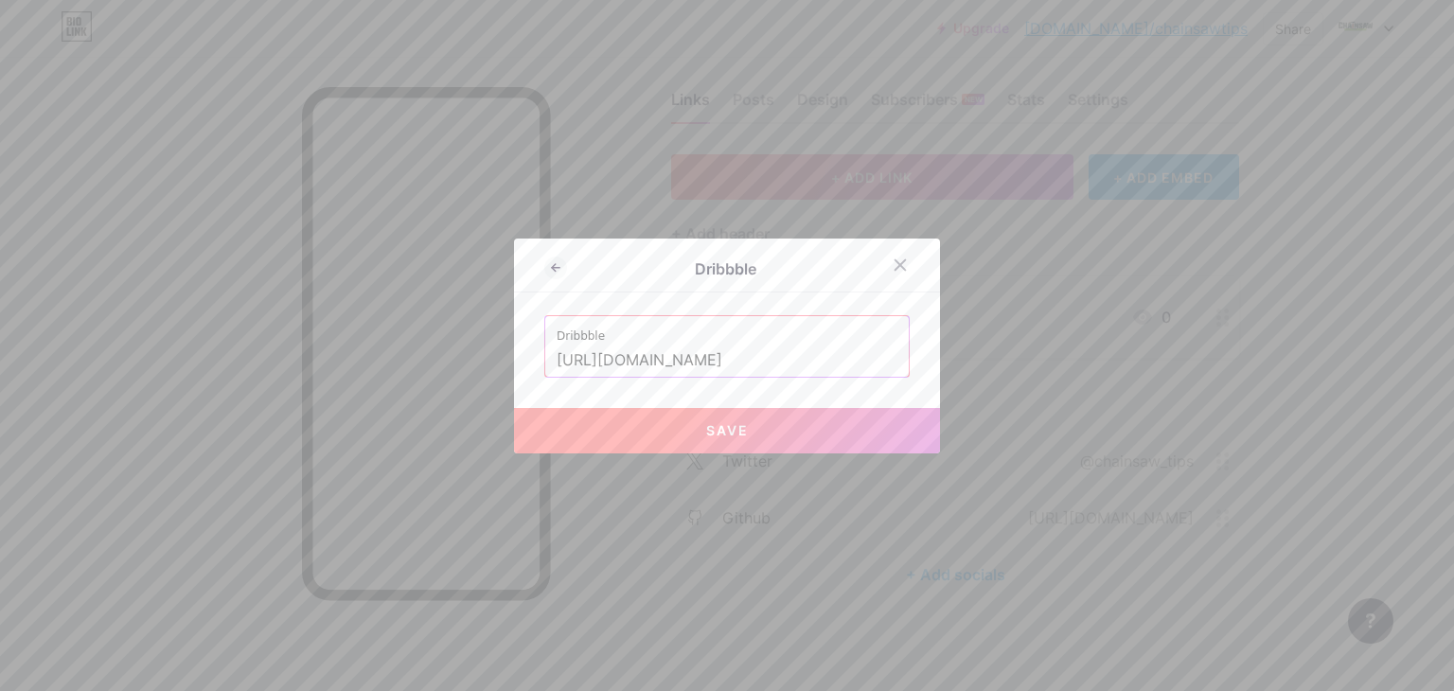
type input "[URL][DOMAIN_NAME]"
click at [731, 424] on span "Save" at bounding box center [727, 430] width 43 height 16
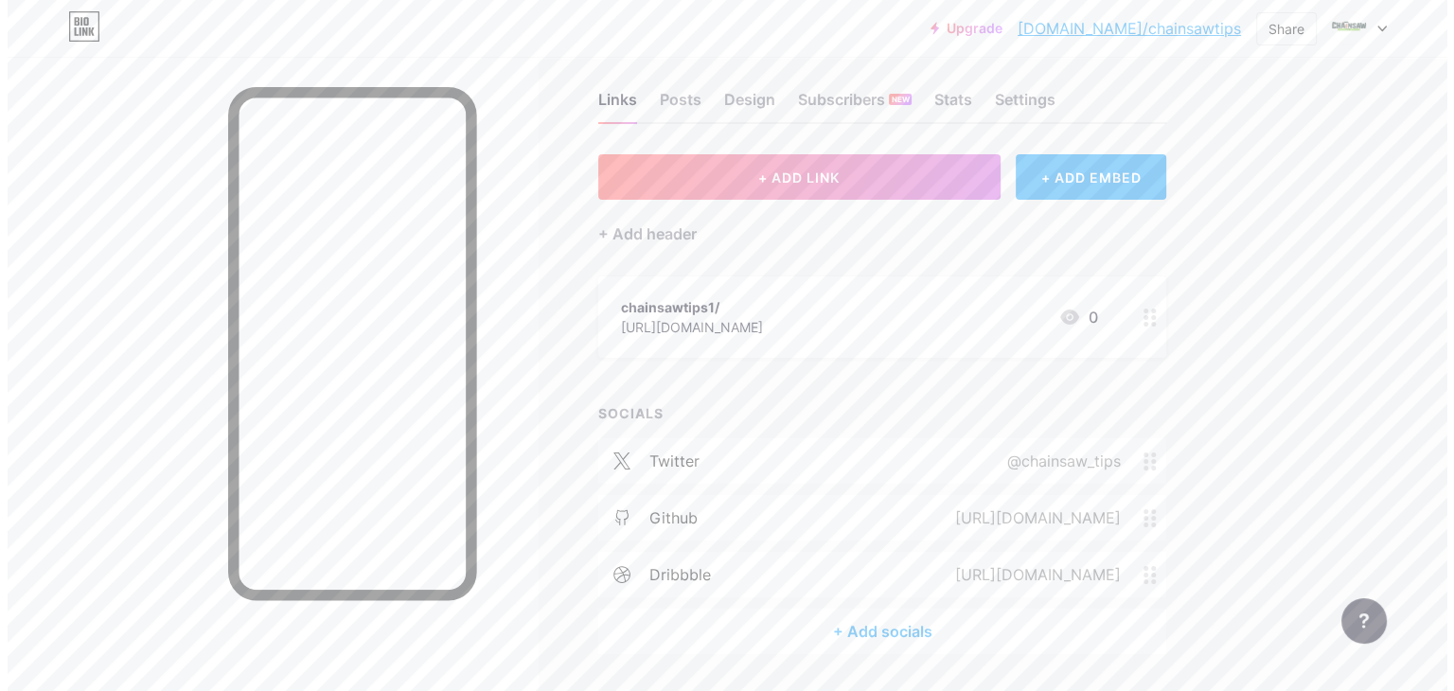
scroll to position [79, 0]
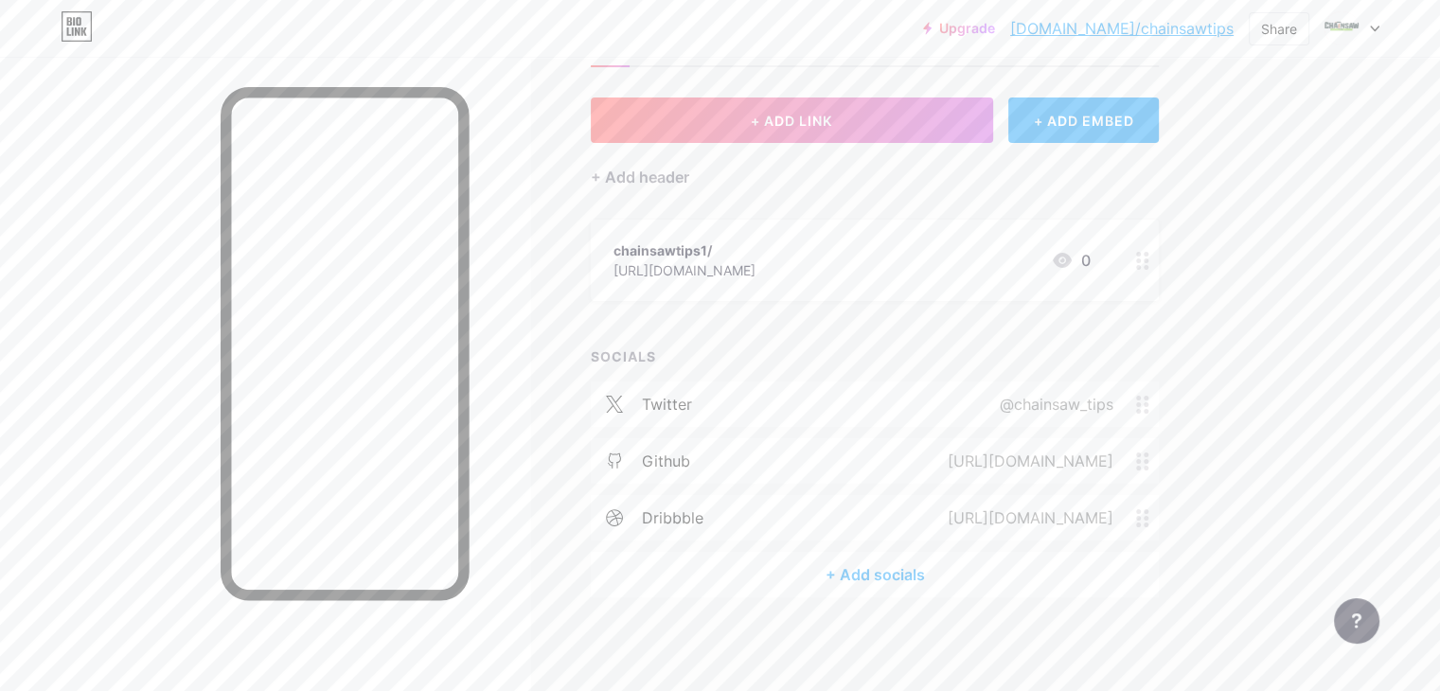
click at [952, 572] on div "+ Add socials" at bounding box center [875, 574] width 568 height 45
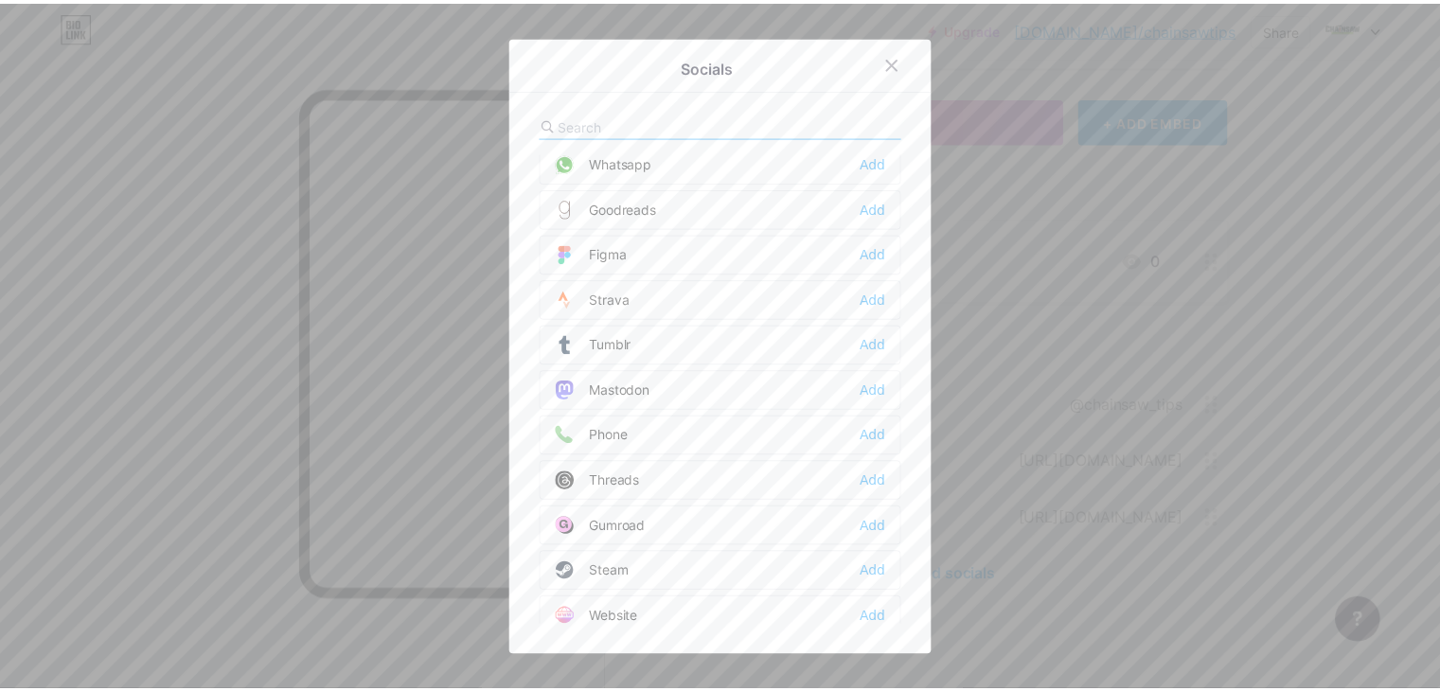
scroll to position [1689, 0]
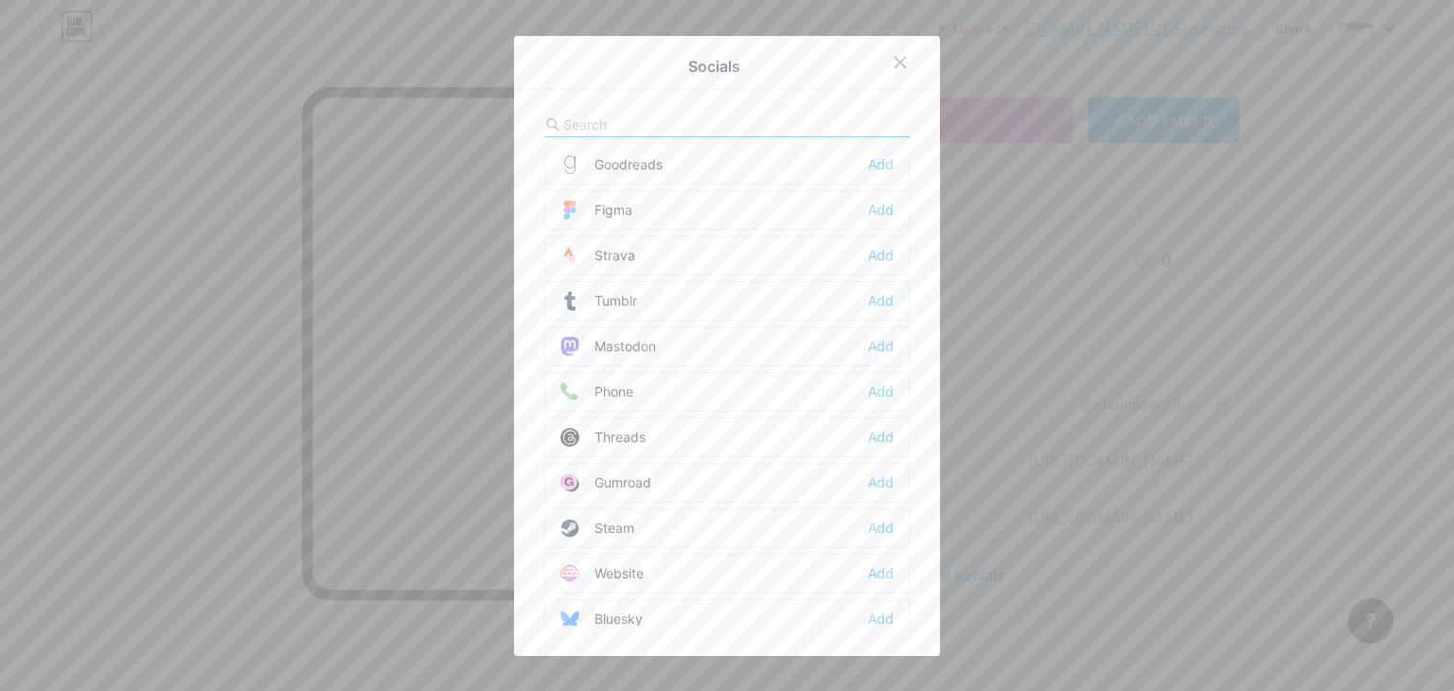
click at [1001, 484] on div at bounding box center [727, 345] width 1454 height 691
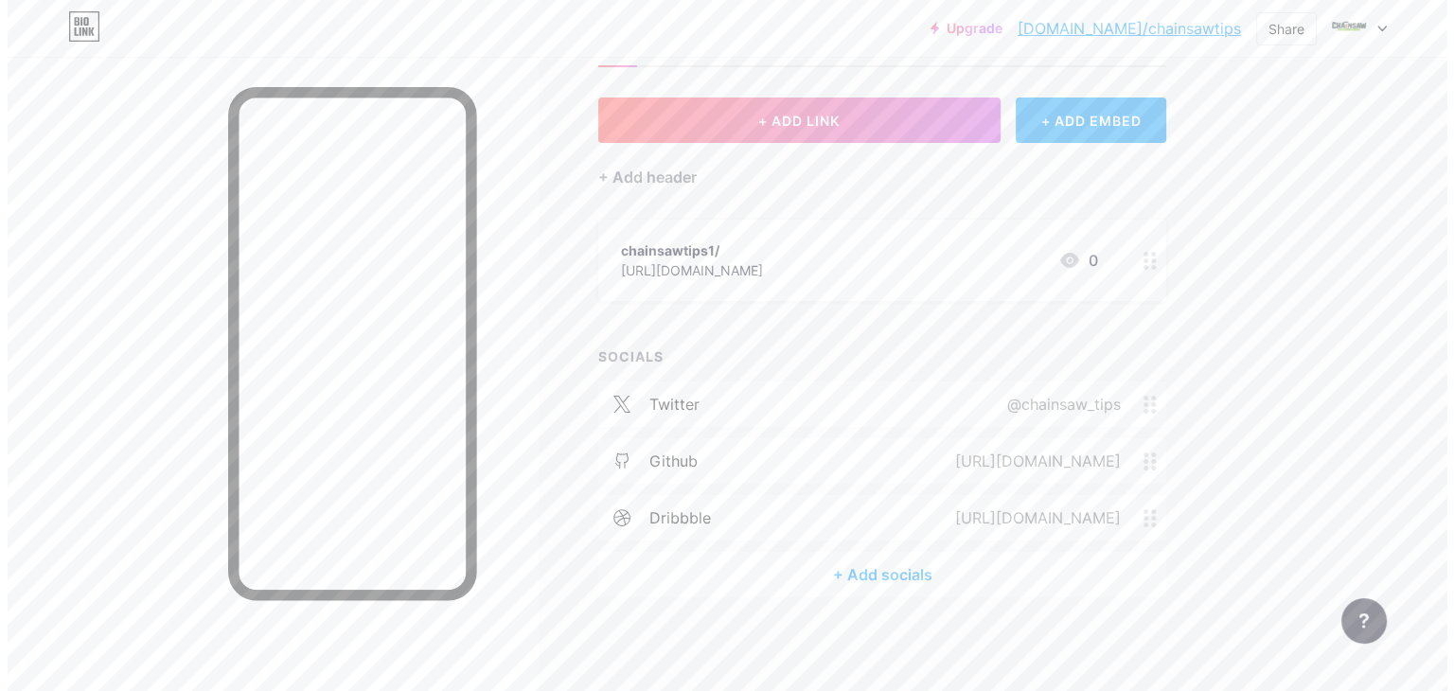
scroll to position [0, 0]
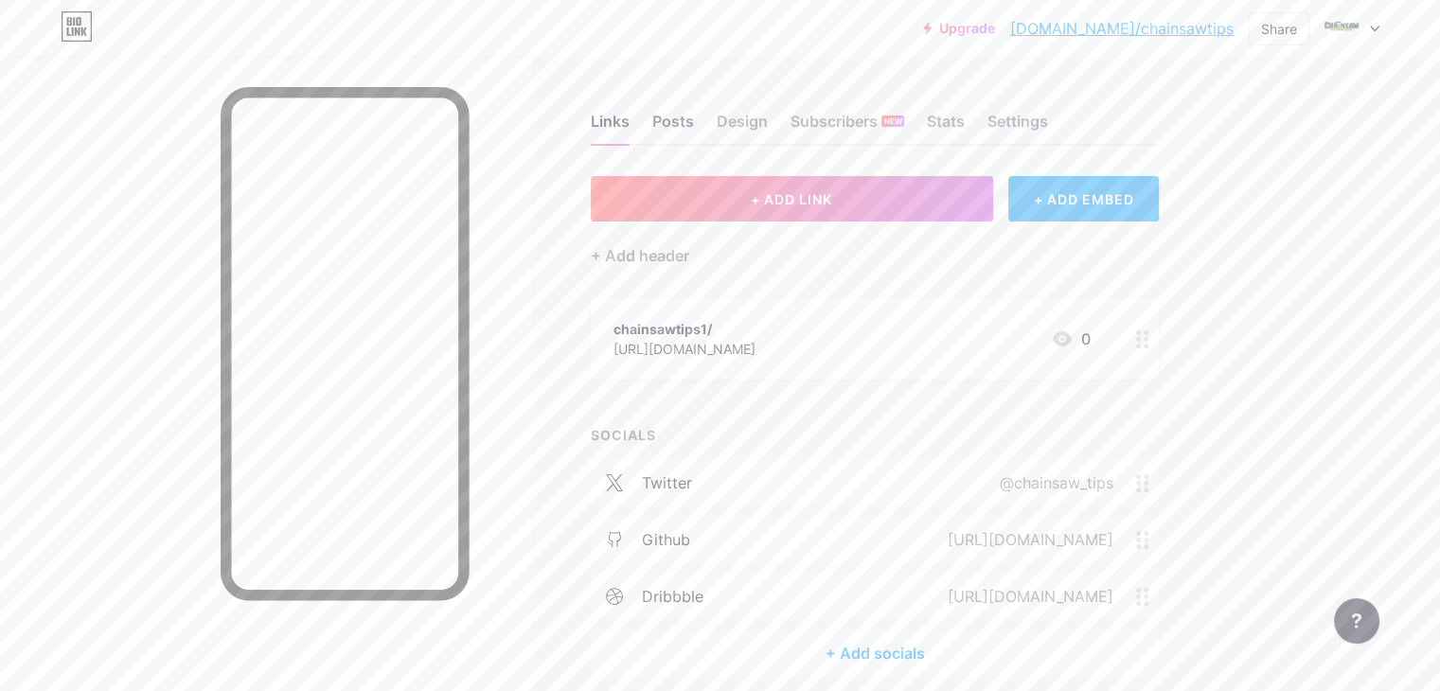
click at [694, 115] on div "Posts" at bounding box center [673, 127] width 42 height 34
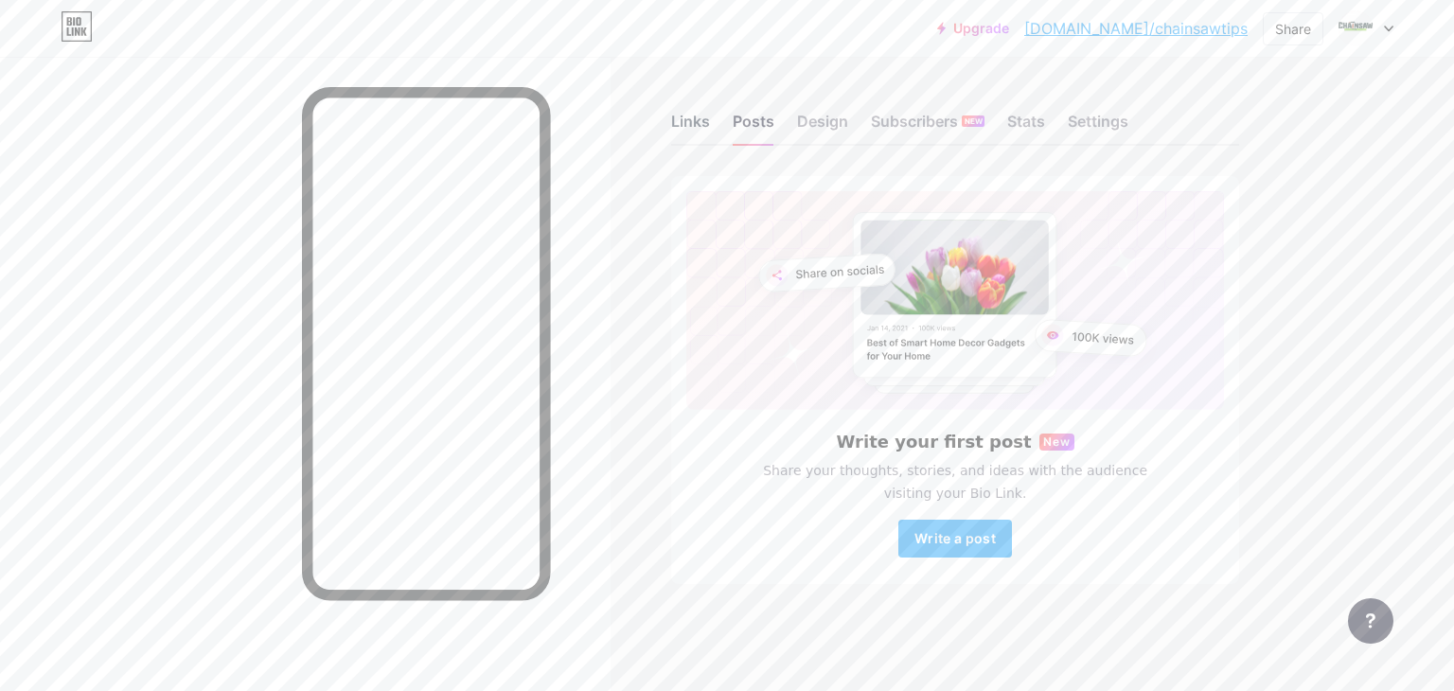
click at [683, 121] on div "Links" at bounding box center [690, 127] width 39 height 34
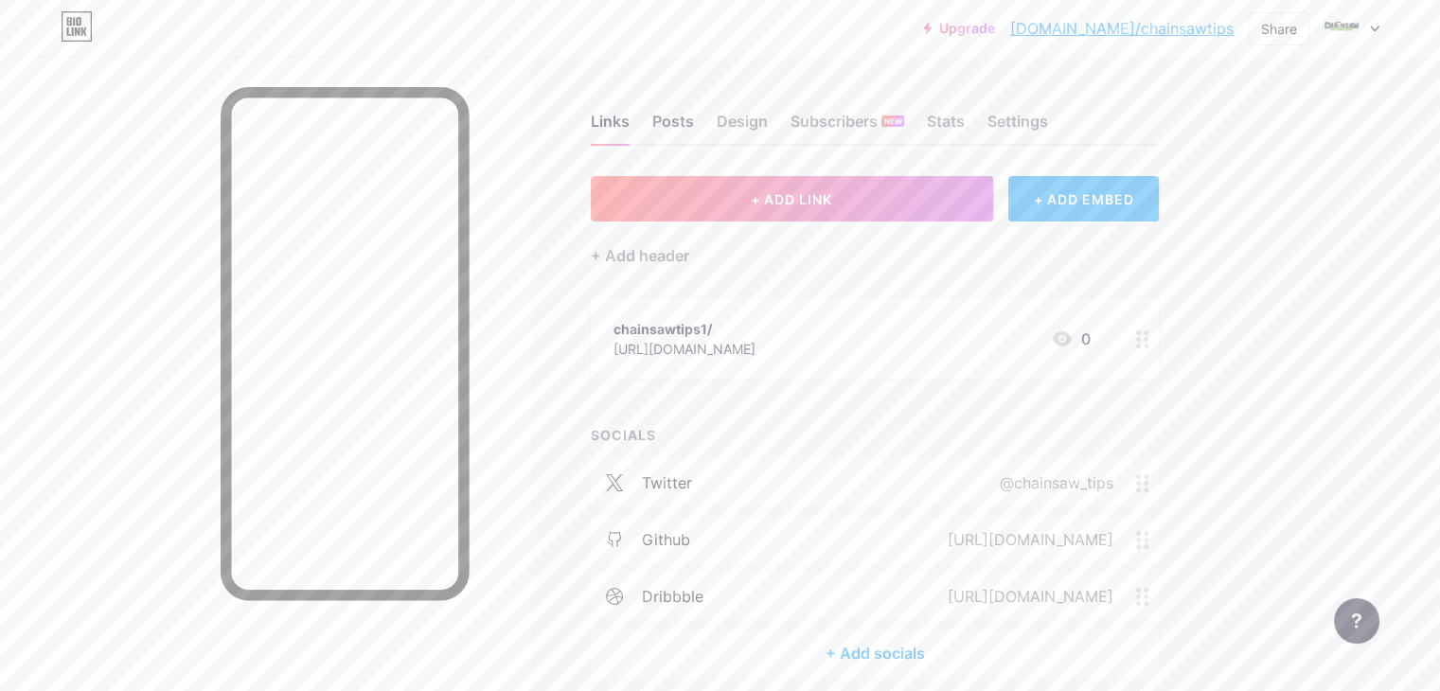
click at [694, 113] on div "Posts" at bounding box center [673, 127] width 42 height 34
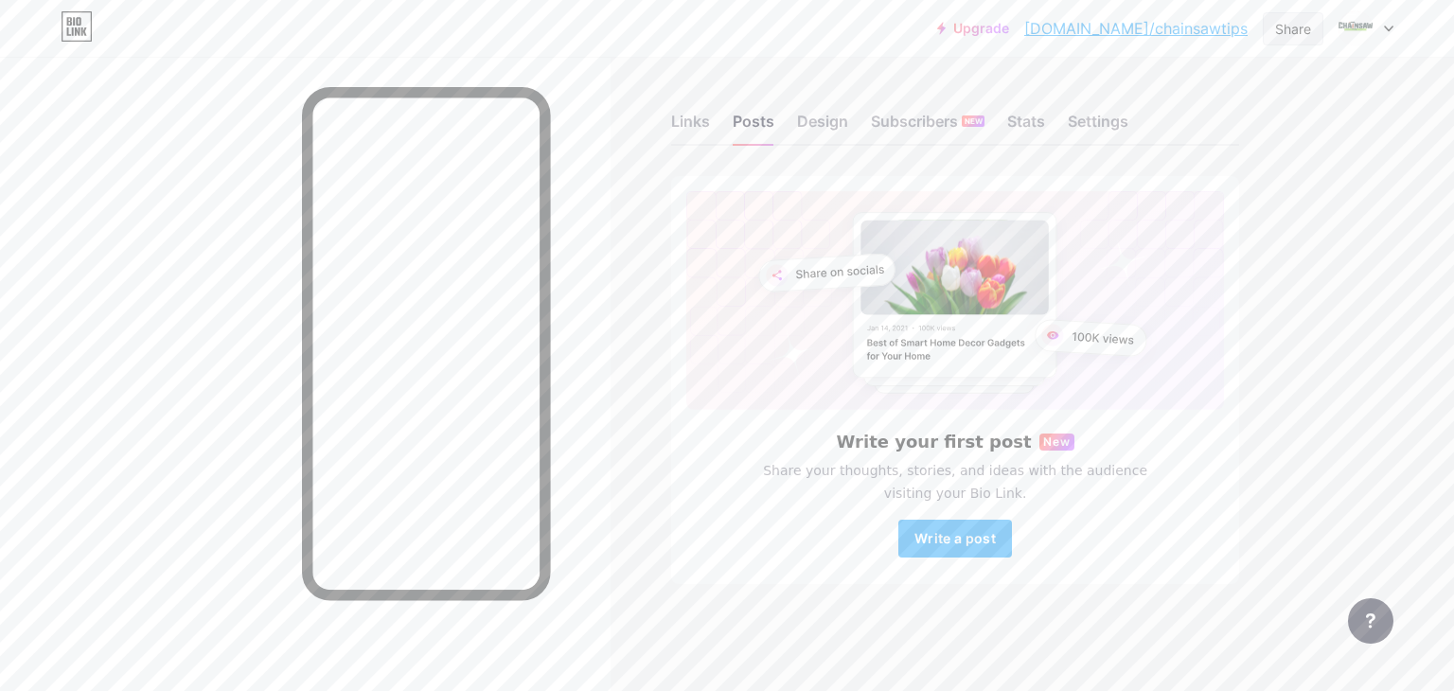
click at [1291, 22] on div "Share" at bounding box center [1293, 29] width 36 height 20
click at [1123, 95] on div "Copy link" at bounding box center [1136, 97] width 70 height 23
